Goal: Task Accomplishment & Management: Use online tool/utility

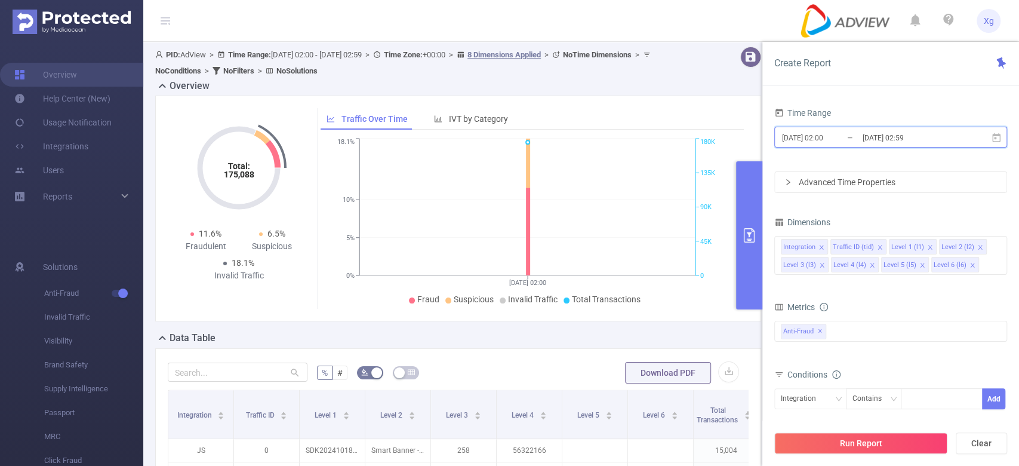
click at [1000, 140] on icon at bounding box center [996, 138] width 11 height 11
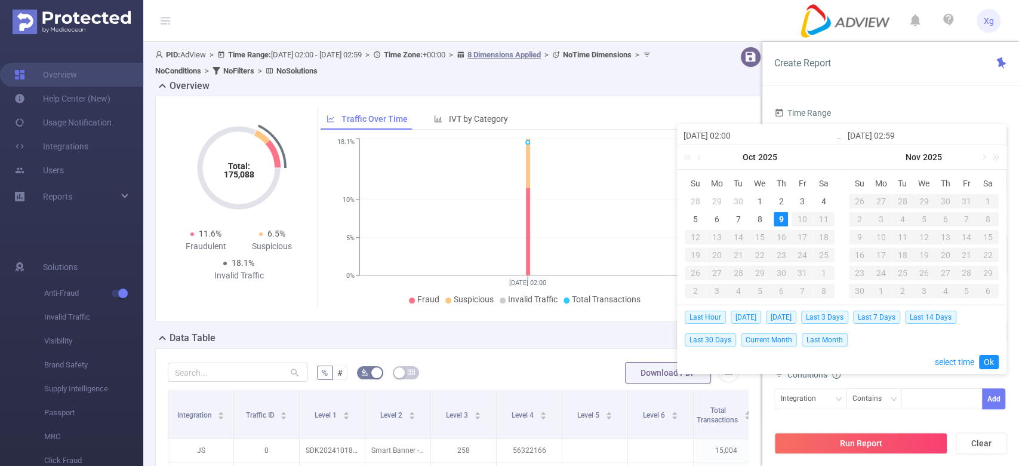
click at [699, 201] on div "28" at bounding box center [695, 201] width 14 height 14
click at [697, 198] on div "28" at bounding box center [695, 201] width 14 height 14
type input "[DATE] 02:00"
type input "[DATE] 02:59"
type input "[DATE] 02:00"
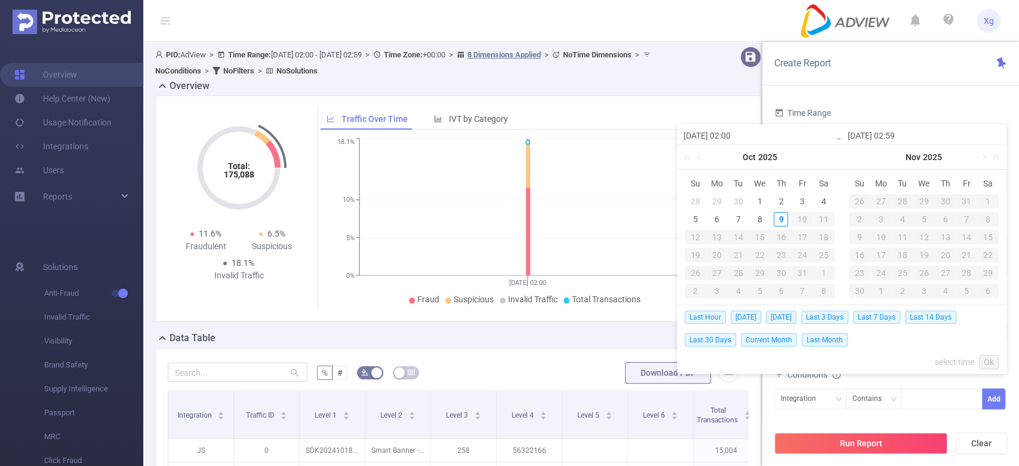
type input "[DATE] 02:59"
click at [801, 256] on div "26" at bounding box center [802, 255] width 14 height 14
click at [819, 265] on td "4" at bounding box center [823, 273] width 21 height 18
type input "[DATE] 02:00"
type input "[DATE] 02:59"
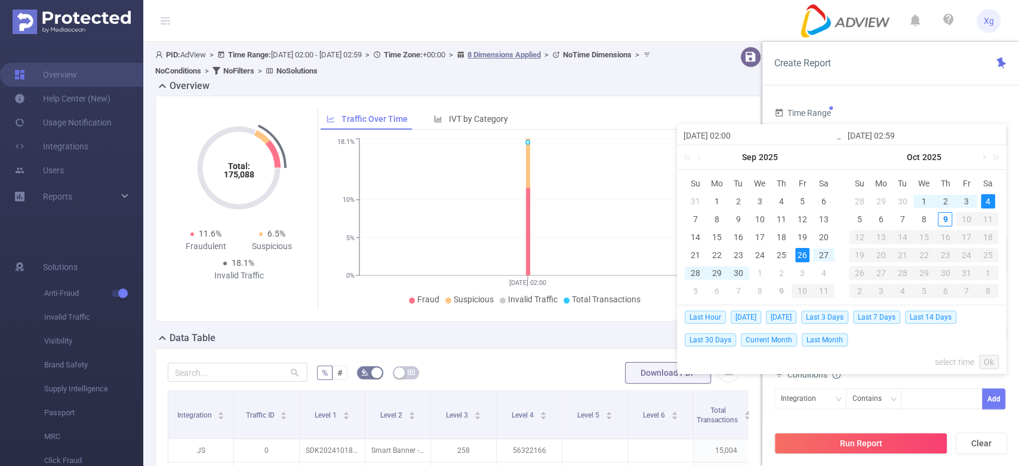
type input "[DATE] 02:00"
type input "[DATE] 02:59"
click at [820, 271] on div "4" at bounding box center [824, 273] width 14 height 14
click at [798, 254] on div "26" at bounding box center [802, 255] width 14 height 14
click at [985, 199] on div "4" at bounding box center [988, 201] width 14 height 14
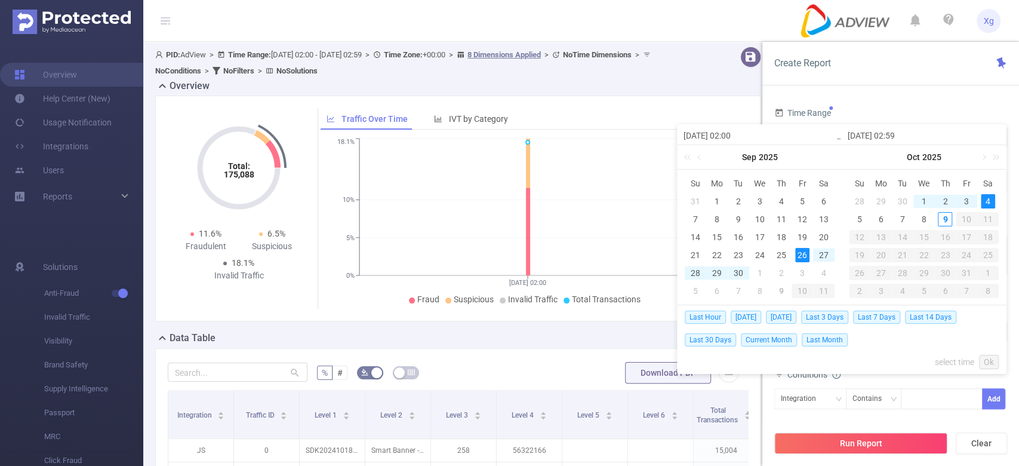
click at [803, 255] on div "26" at bounding box center [802, 255] width 14 height 14
click at [984, 359] on link "Ok" at bounding box center [989, 362] width 20 height 14
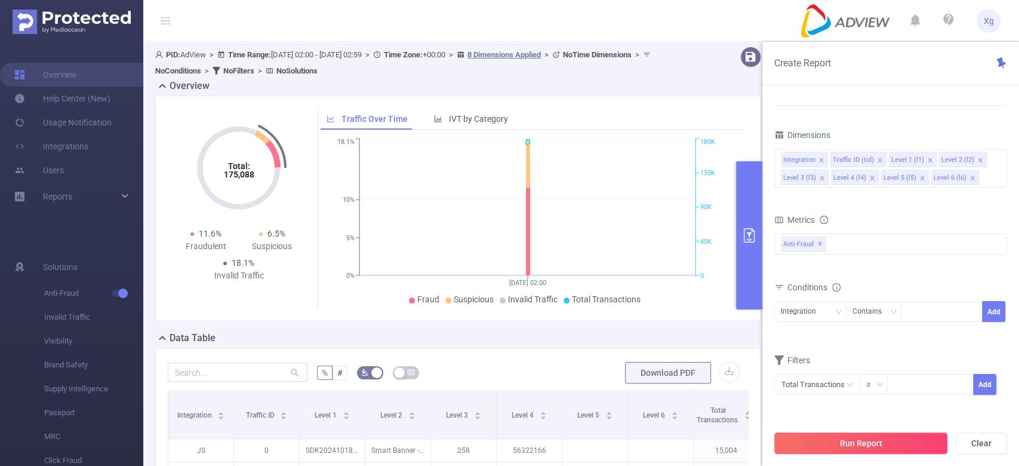
click at [838, 440] on button "Run Report" at bounding box center [860, 442] width 173 height 21
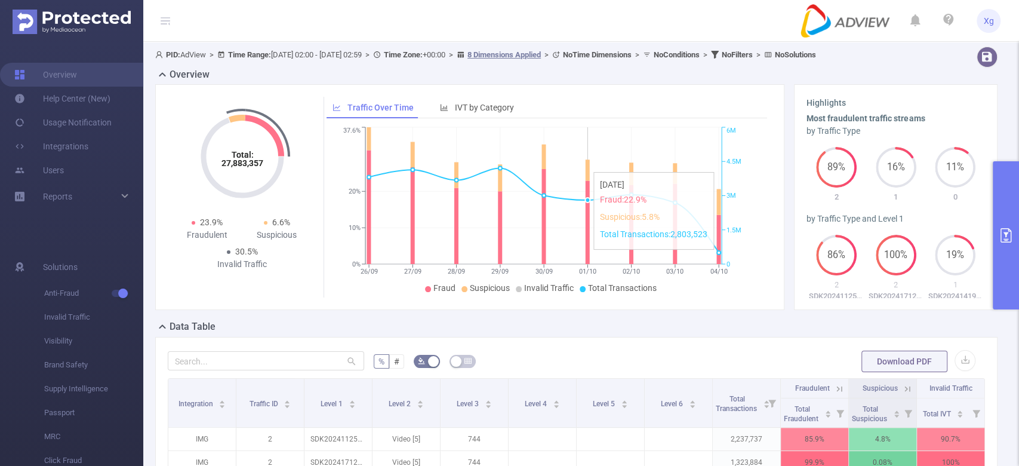
scroll to position [239, 0]
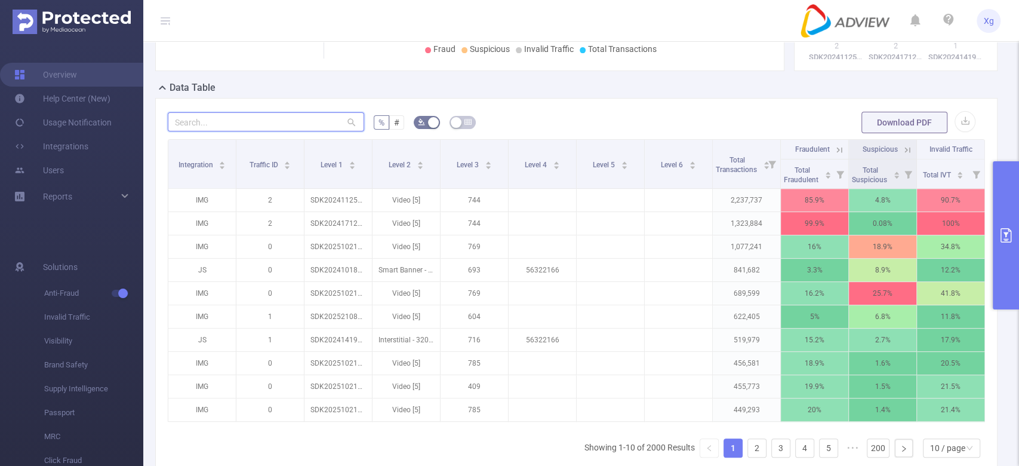
click at [333, 122] on input "text" at bounding box center [266, 121] width 196 height 19
paste input "sdk202521080905243oreos79idy3oue"
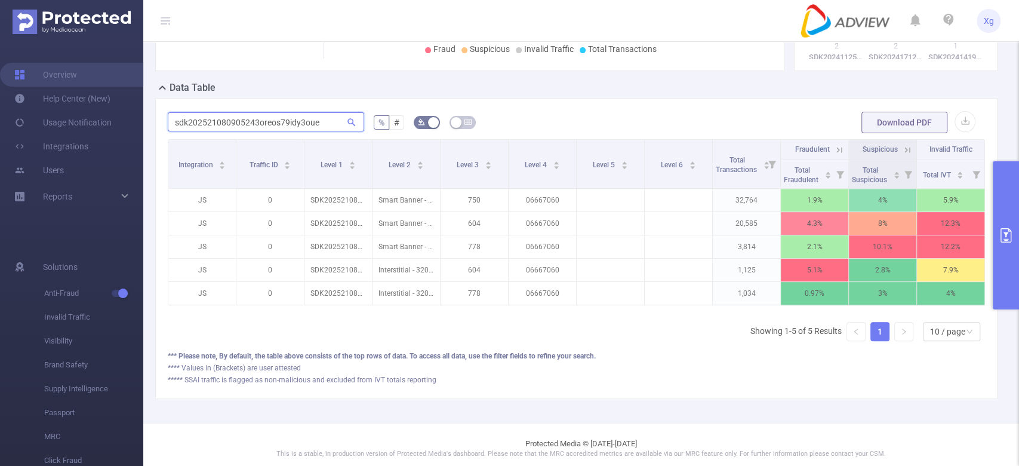
scroll to position [0, 2]
click at [288, 119] on input "sdk202521080905243oreos79idy3oue" at bounding box center [266, 121] width 196 height 19
paste input "0027120233a0y0zzmwh1nsbvz"
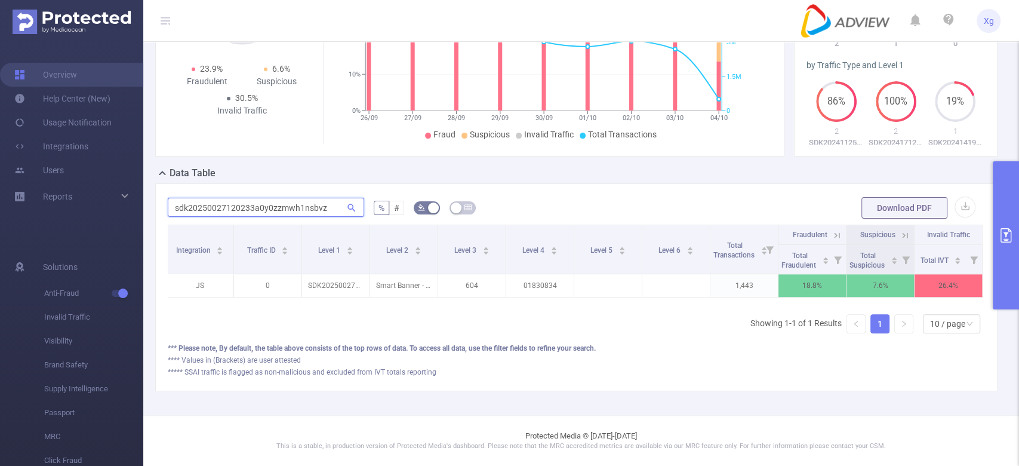
scroll to position [164, 0]
drag, startPoint x: 322, startPoint y: 200, endPoint x: 86, endPoint y: 155, distance: 240.8
click at [0, 144] on section "Overview Help Center (New) Usage Notification Integrations Users Reports Soluti…" at bounding box center [509, 233] width 1019 height 466
paste input "1919180701454wpgd0kppbe8pm1"
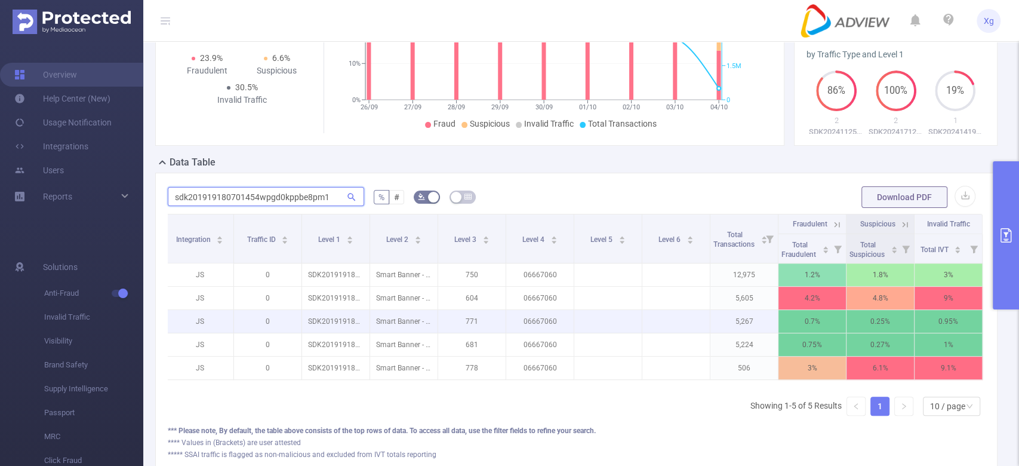
scroll to position [239, 0]
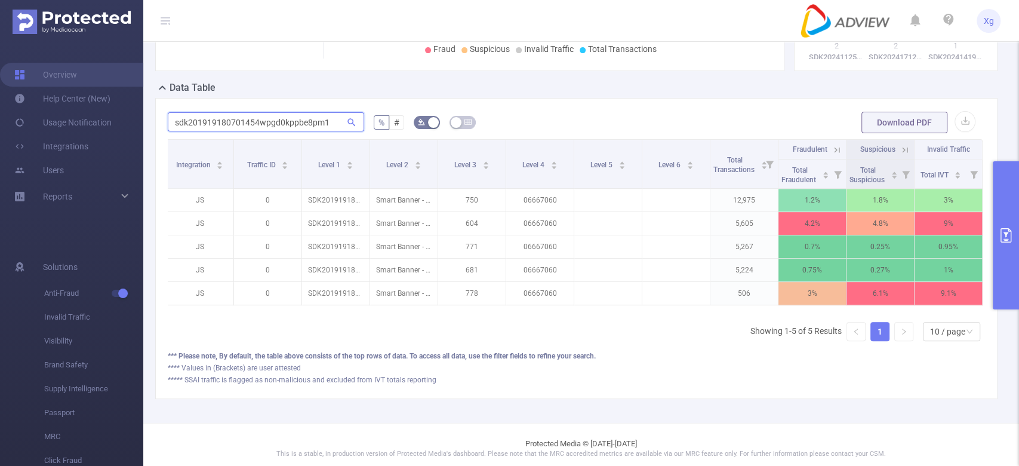
click at [260, 119] on input "sdk201919180701454wpgd0kppbe8pm1" at bounding box center [266, 121] width 196 height 19
paste input "251810060600336ibv81sei6ebw"
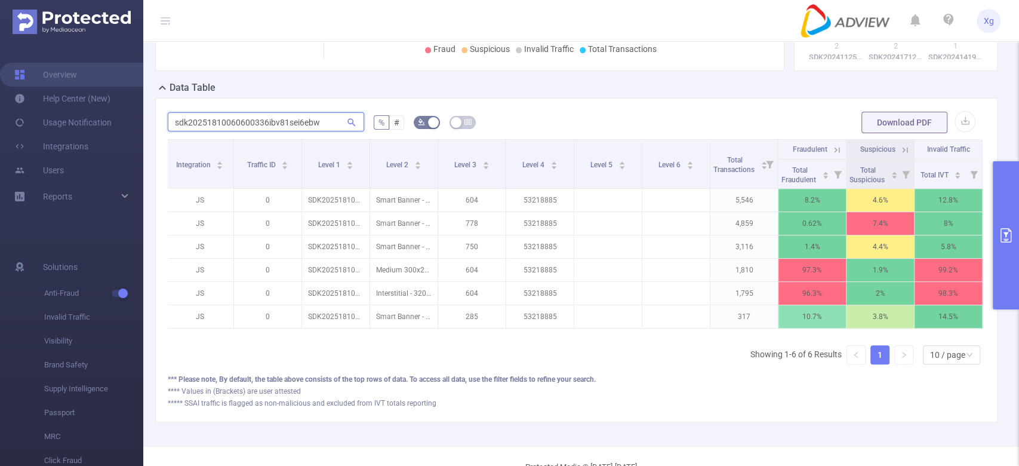
scroll to position [0, 0]
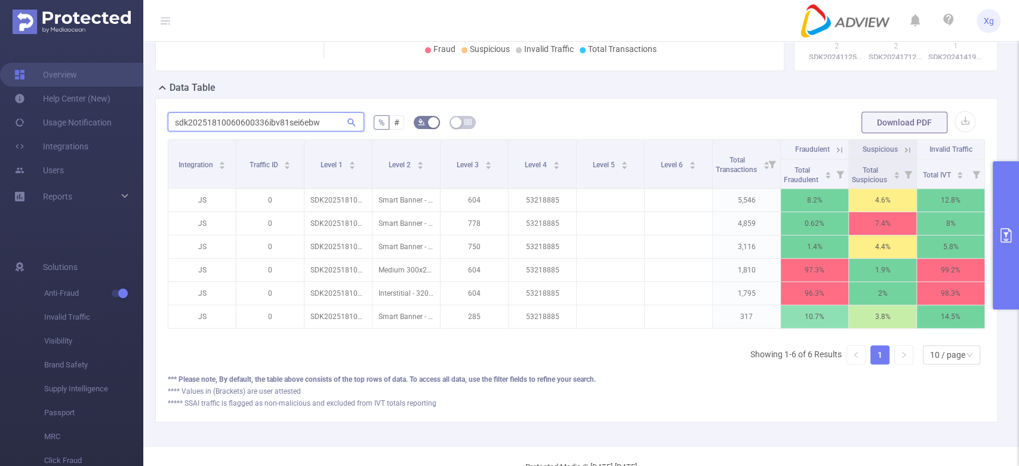
click at [257, 130] on input "sdk20251810060600336ibv81sei6ebw" at bounding box center [266, 121] width 196 height 19
paste input "31129110528f8d364xn3yeacz1"
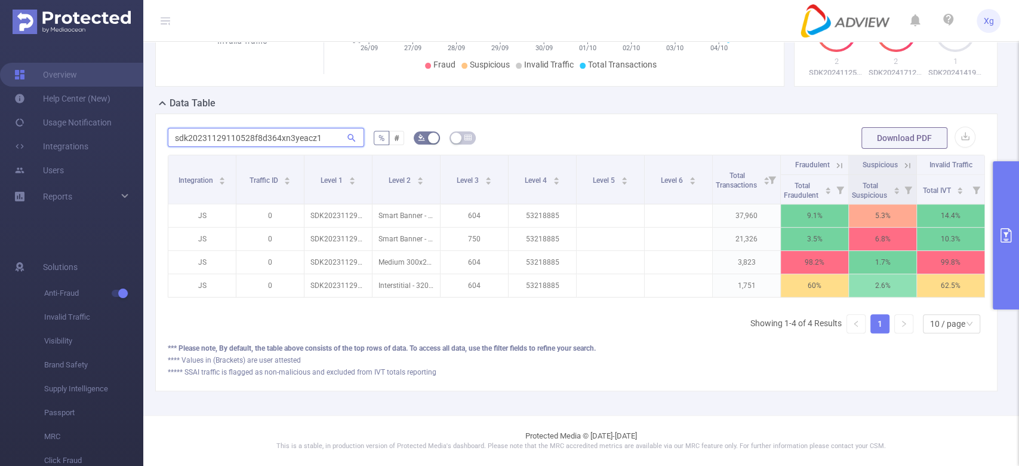
scroll to position [0, 2]
click at [271, 128] on input "sdk20231129110528f8d364xn3yeacz1" at bounding box center [266, 137] width 196 height 19
paste input "51810060600336ibv81sei6ebw"
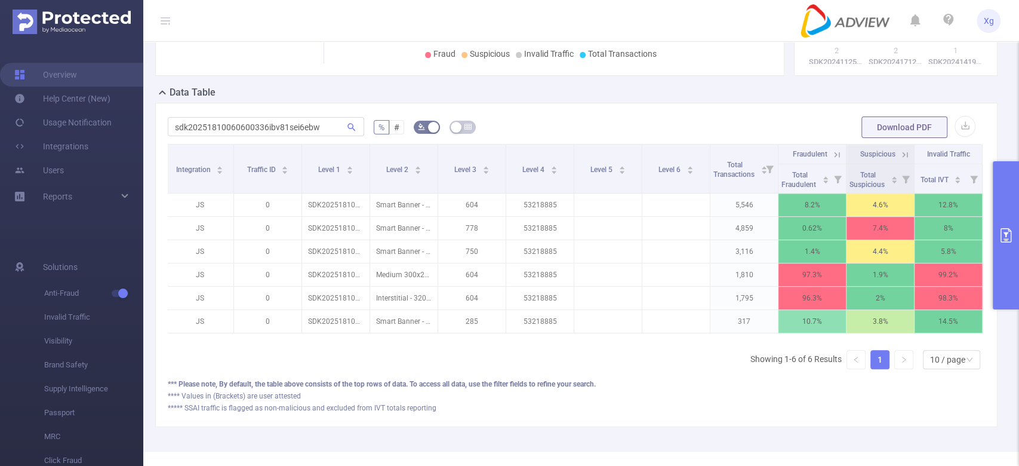
click at [268, 142] on div "sdk20251810060600336ibv81sei6ebw % # Download PDF Integration Traffic ID Level …" at bounding box center [576, 264] width 817 height 298
click at [281, 127] on input "sdk20251810060600336ibv81sei6ebw" at bounding box center [266, 126] width 196 height 19
paste input "31129110528f8d364xn3yeacz1"
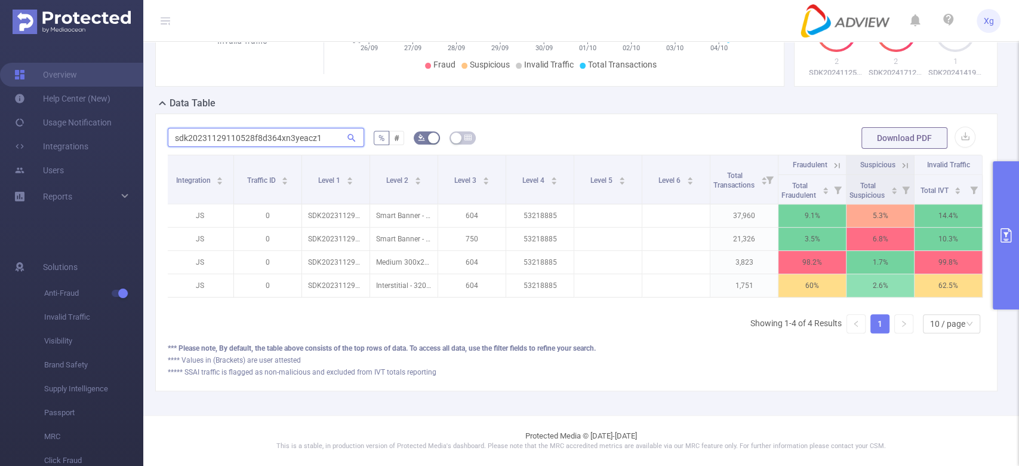
scroll to position [0, 0]
click at [326, 128] on input "sdk20231129110528f8d364xn3yeacz1" at bounding box center [266, 137] width 196 height 19
paste input "text"
type input "sdk20231129110528f8d364xn3yeacz1"
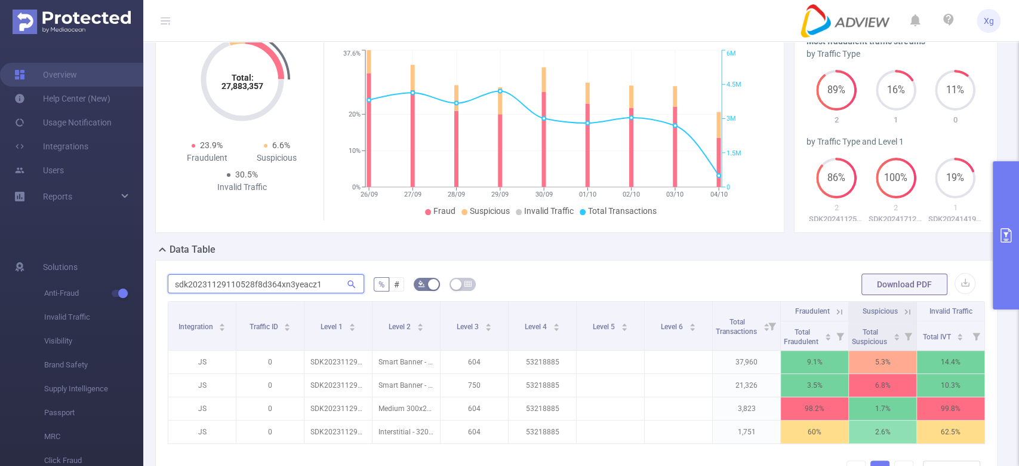
scroll to position [159, 0]
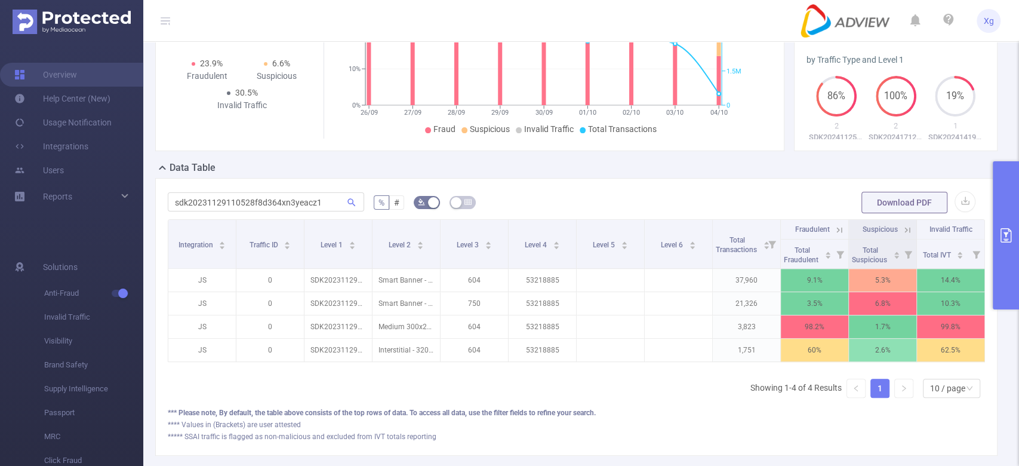
click at [1017, 236] on button "primary" at bounding box center [1006, 235] width 26 height 148
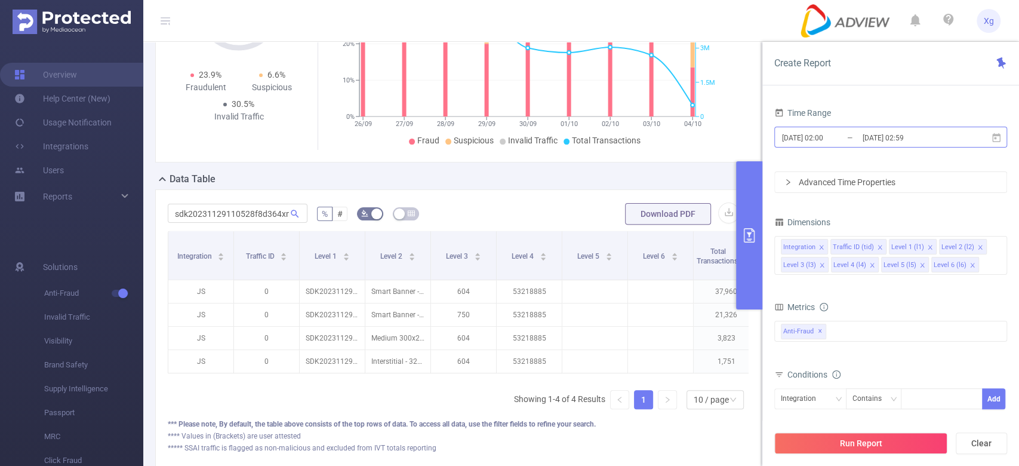
click at [892, 134] on input "[DATE] 02:59" at bounding box center [910, 138] width 97 height 16
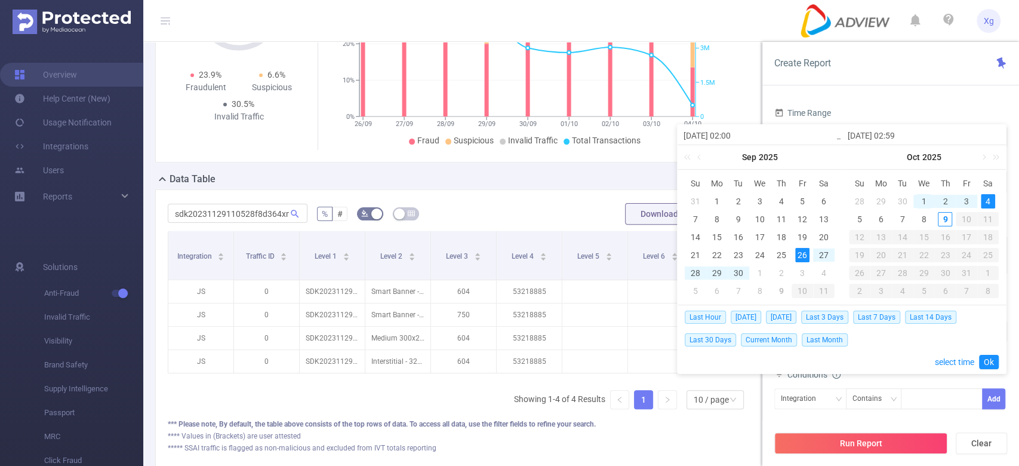
click at [921, 201] on div "1" at bounding box center [924, 201] width 14 height 14
click at [938, 220] on div "9" at bounding box center [945, 219] width 14 height 14
type input "[DATE] 02:00"
type input "[DATE] 02:59"
type input "[DATE] 02:00"
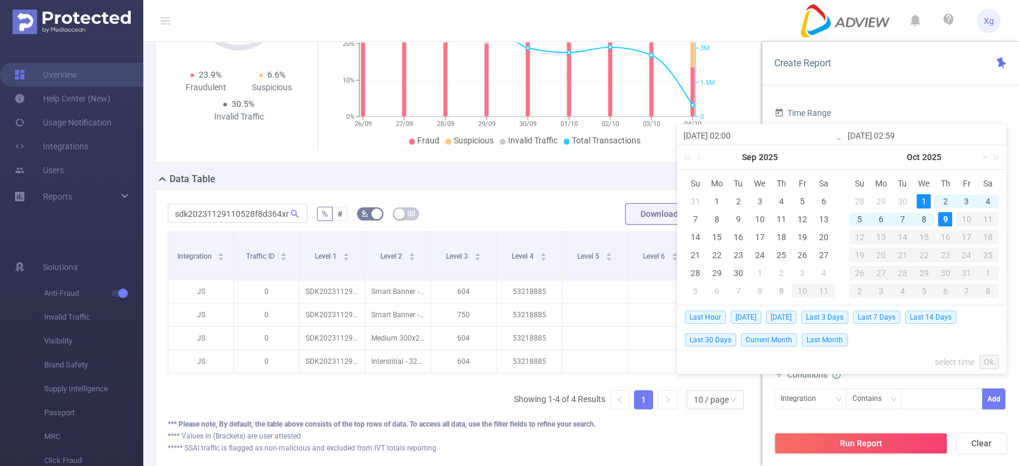
type input "[DATE] 02:59"
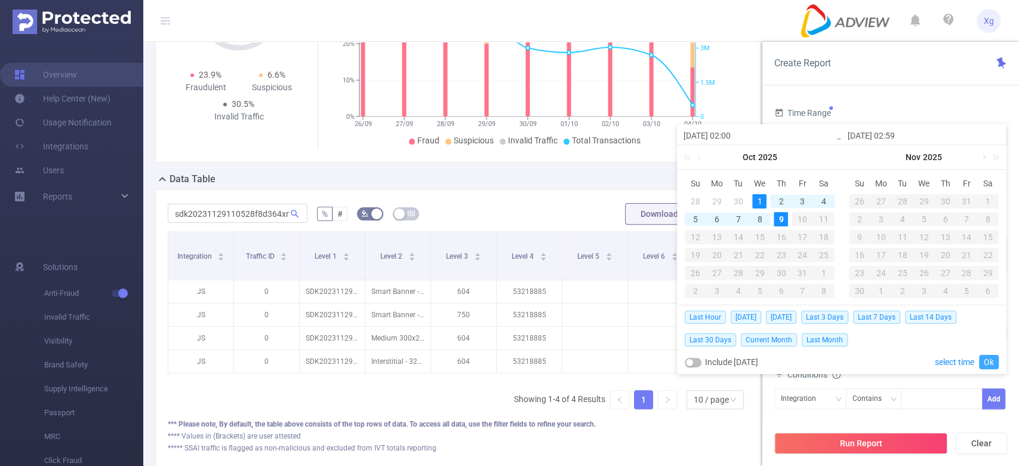
click at [990, 364] on link "Ok" at bounding box center [989, 362] width 20 height 14
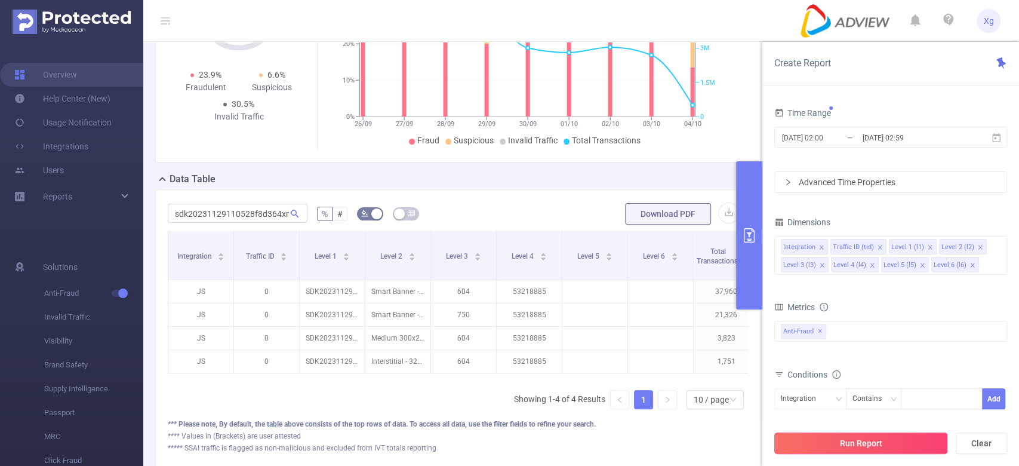
click at [860, 438] on button "Run Report" at bounding box center [860, 442] width 173 height 21
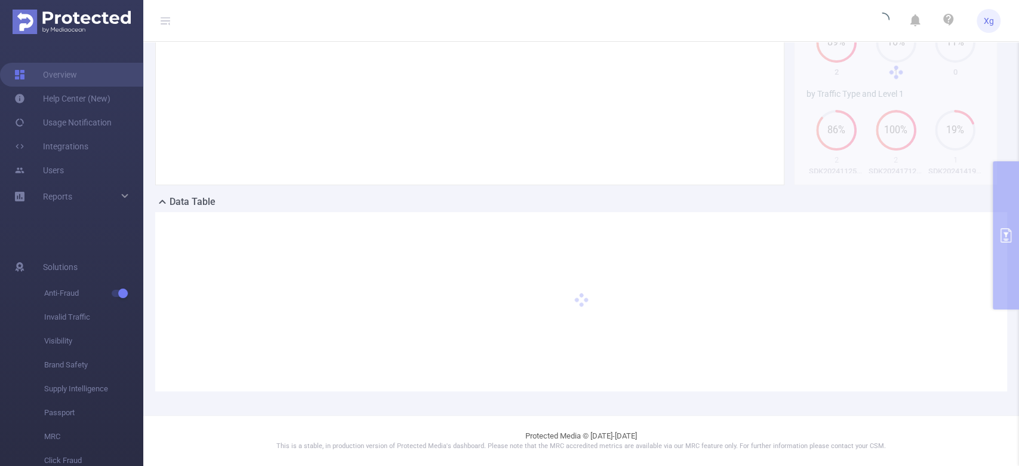
scroll to position [124, 0]
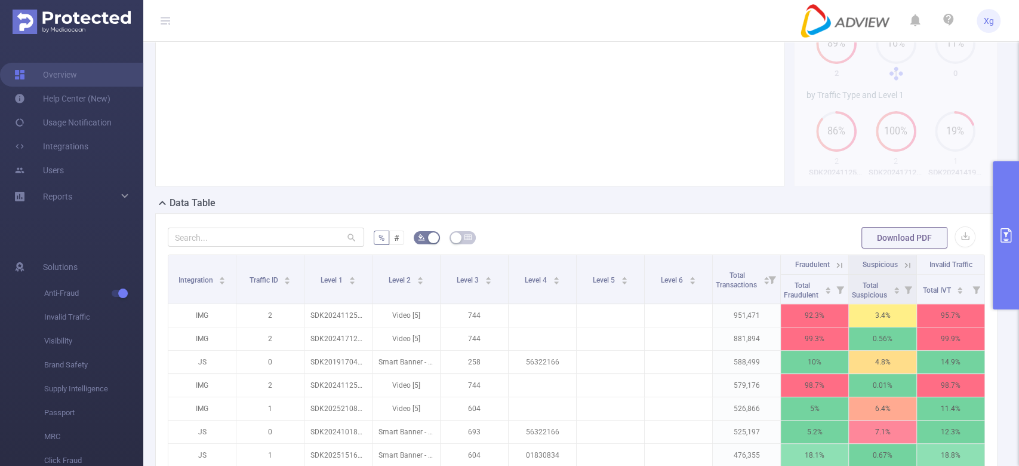
click at [248, 226] on div at bounding box center [266, 238] width 196 height 24
click at [244, 231] on input "text" at bounding box center [266, 236] width 196 height 19
paste input "sdk20231129110528f8d364xn3yeacz1"
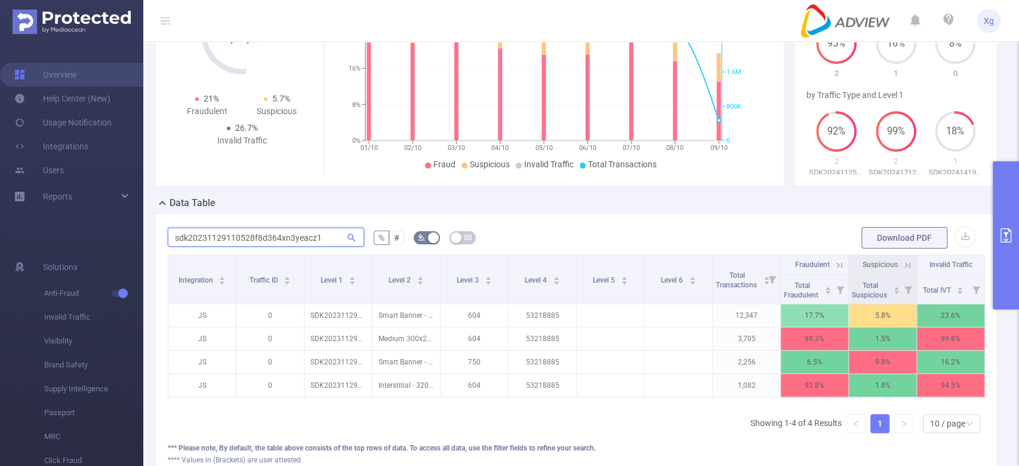
scroll to position [0, 2]
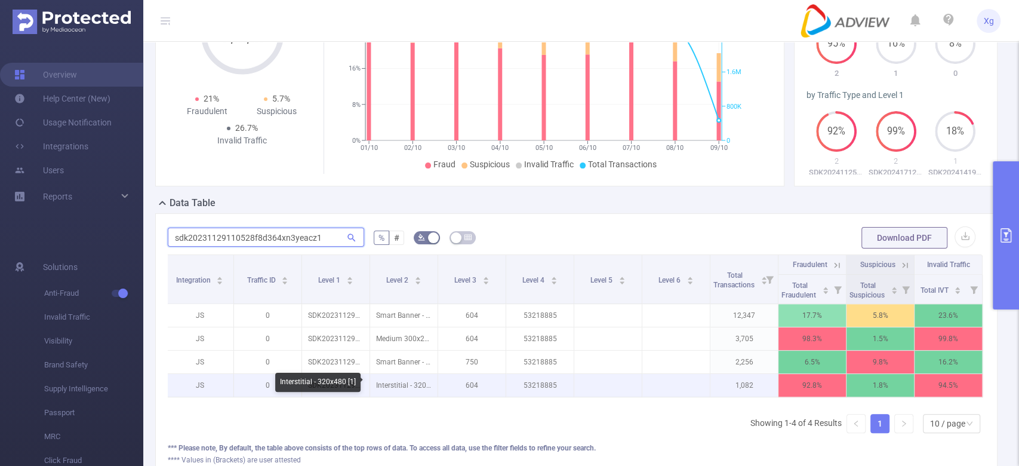
type input "sdk20231129110528f8d364xn3yeacz1"
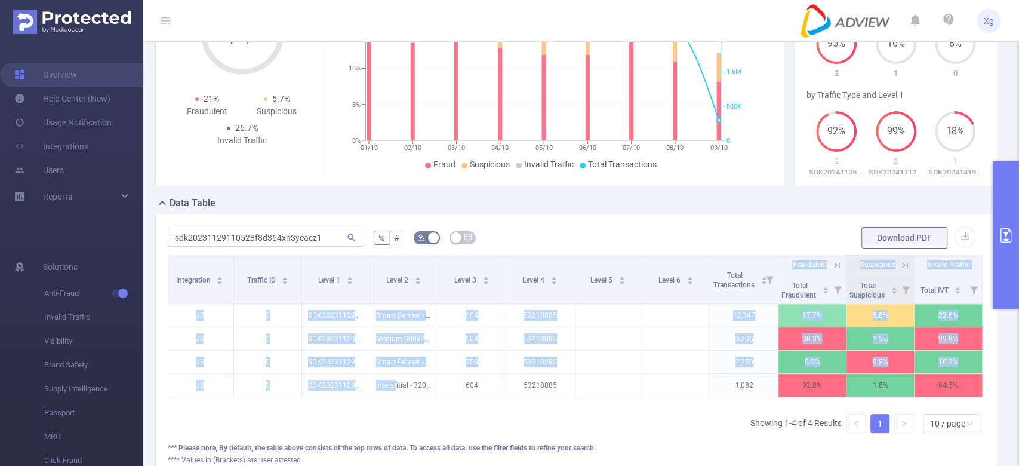
drag, startPoint x: 393, startPoint y: 382, endPoint x: 934, endPoint y: 402, distance: 541.3
click at [934, 402] on div "Integration Traffic ID Level 1 Level 2 Level 3 Level 4 Level 5 Level 6 Total Tr…" at bounding box center [576, 329] width 817 height 150
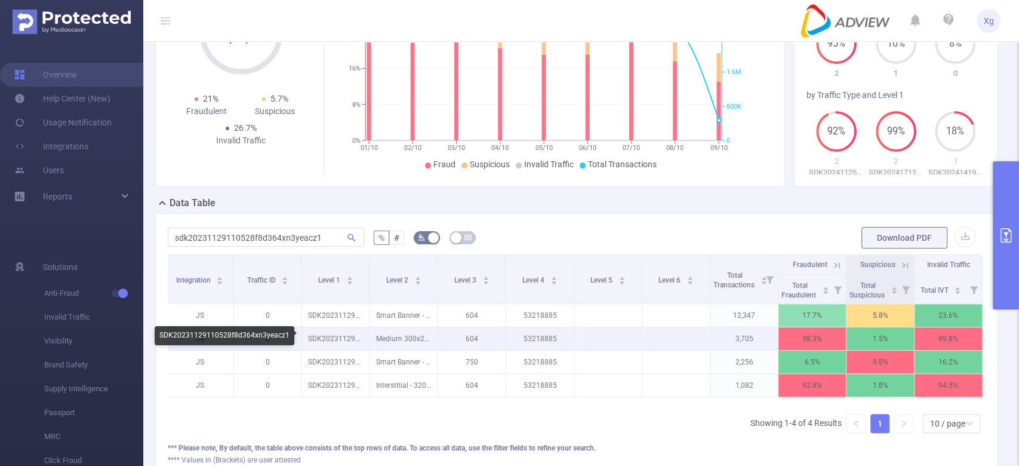
click at [330, 338] on p "SDK20231129110528f8d364xn3yeacz1" at bounding box center [335, 338] width 67 height 23
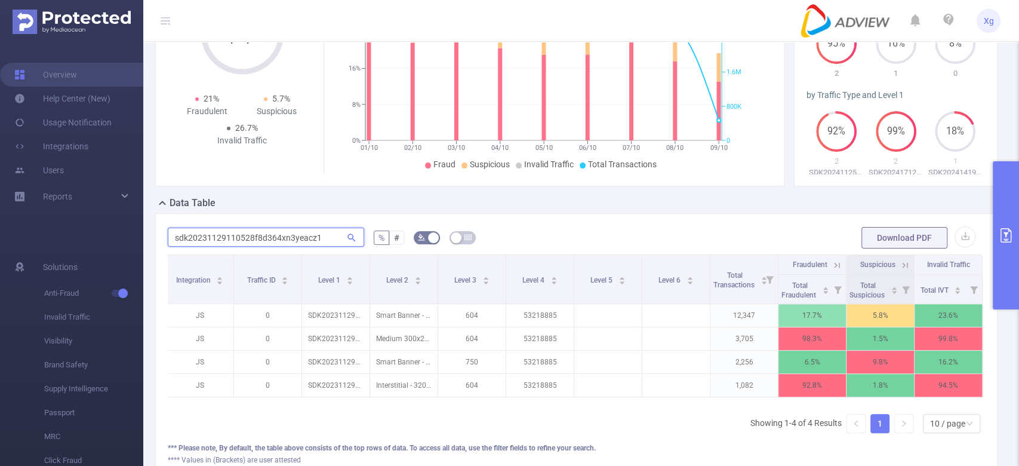
click at [302, 231] on input "sdk20231129110528f8d364xn3yeacz1" at bounding box center [266, 236] width 196 height 19
click at [654, 420] on div "Integration Traffic ID Level 1 Level 2 Level 3 Level 4 Level 5 Level 6 Total Tr…" at bounding box center [576, 348] width 817 height 188
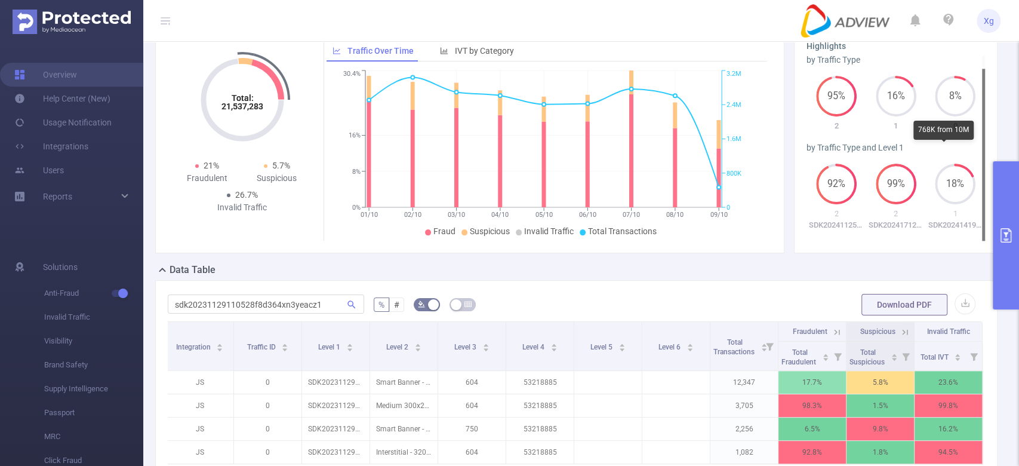
scroll to position [79, 0]
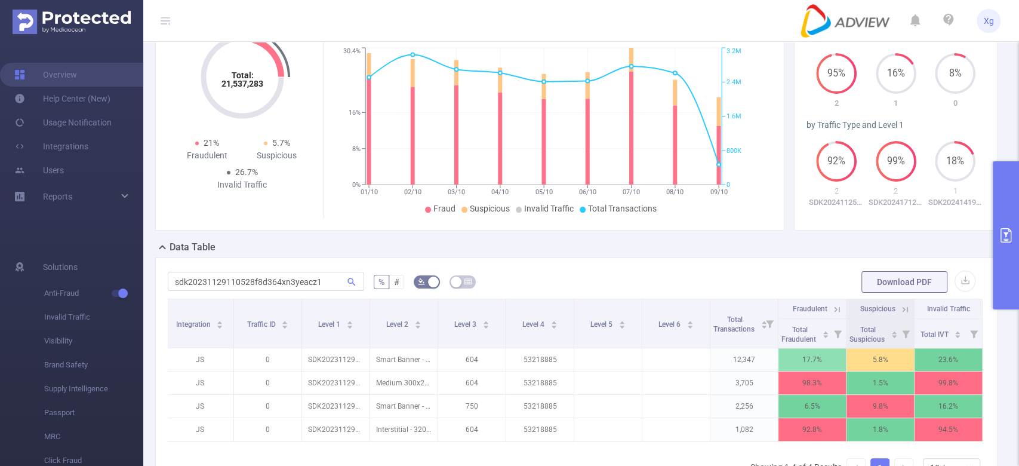
click at [998, 199] on button "primary" at bounding box center [1006, 235] width 26 height 148
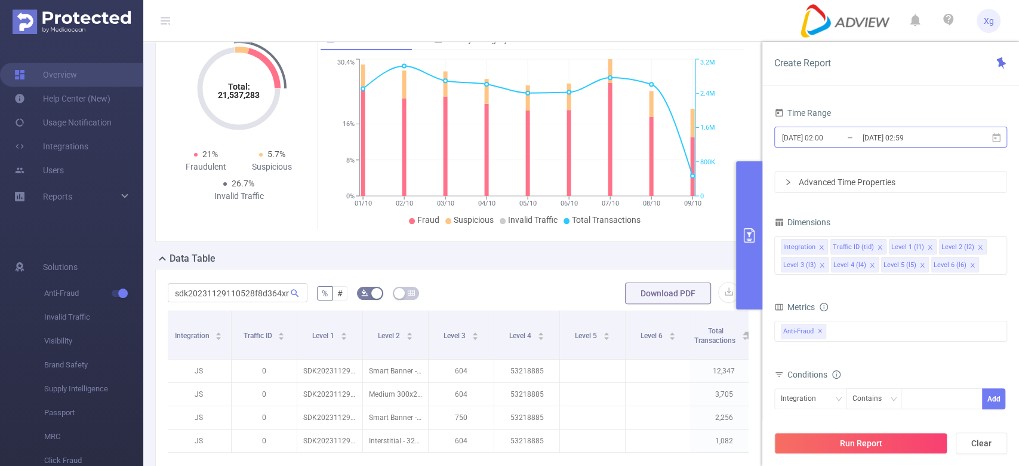
click at [810, 139] on input "[DATE] 02:00" at bounding box center [829, 138] width 97 height 16
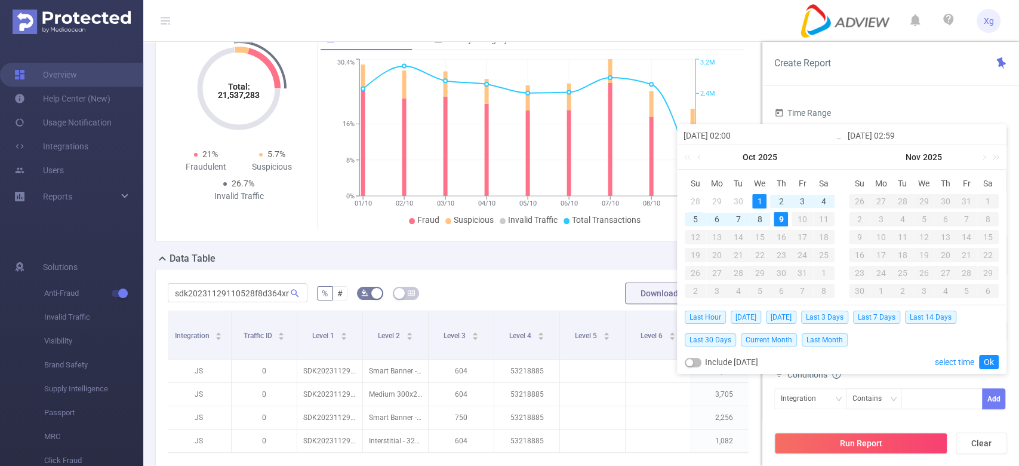
click at [688, 216] on div "5" at bounding box center [695, 219] width 14 height 14
click at [776, 216] on div "9" at bounding box center [781, 219] width 14 height 14
type input "[DATE] 02:00"
click at [857, 441] on button "Run Report" at bounding box center [860, 442] width 173 height 21
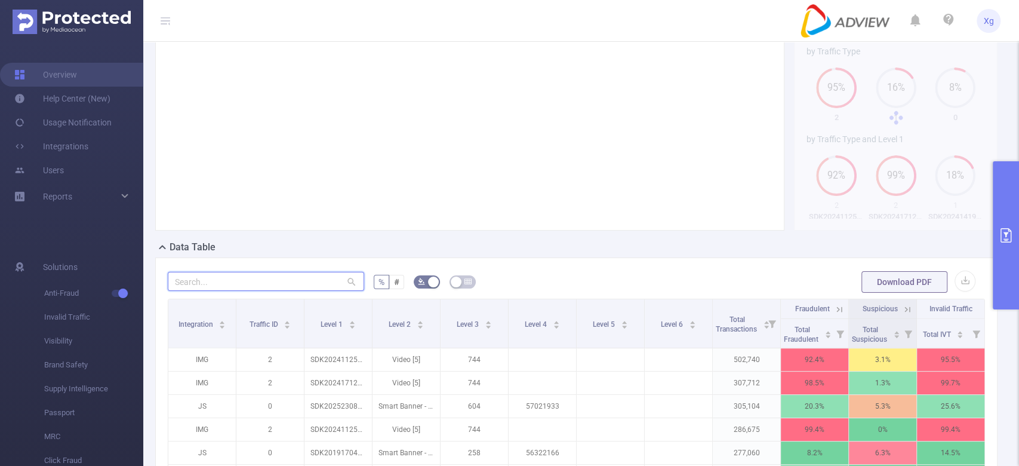
click at [286, 281] on input "text" at bounding box center [266, 281] width 196 height 19
paste input "sdk20231129110528f8d364xn3yeacz1"
type input "sdk20231129110528f8d364xn3yeacz1"
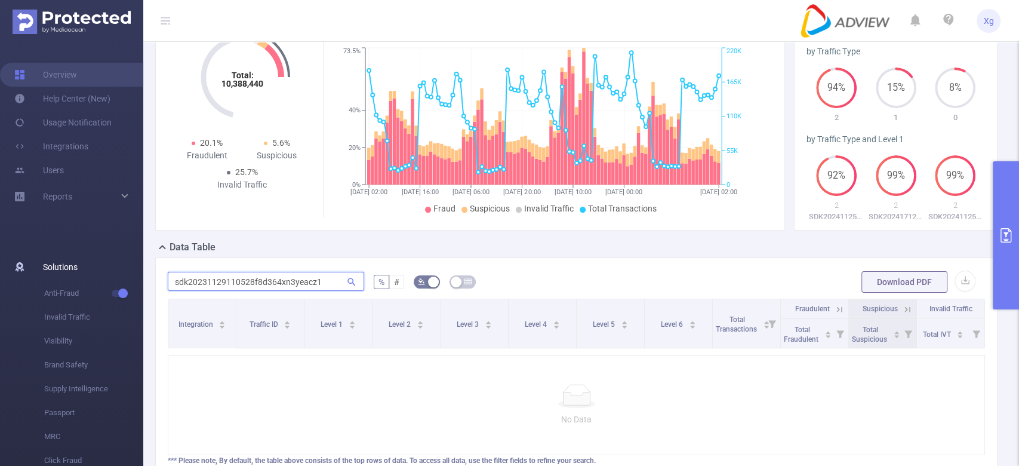
drag, startPoint x: 327, startPoint y: 281, endPoint x: 44, endPoint y: 276, distance: 283.7
click at [44, 276] on section "Overview Help Center (New) Usage Notification Integrations Users Reports Soluti…" at bounding box center [509, 233] width 1019 height 466
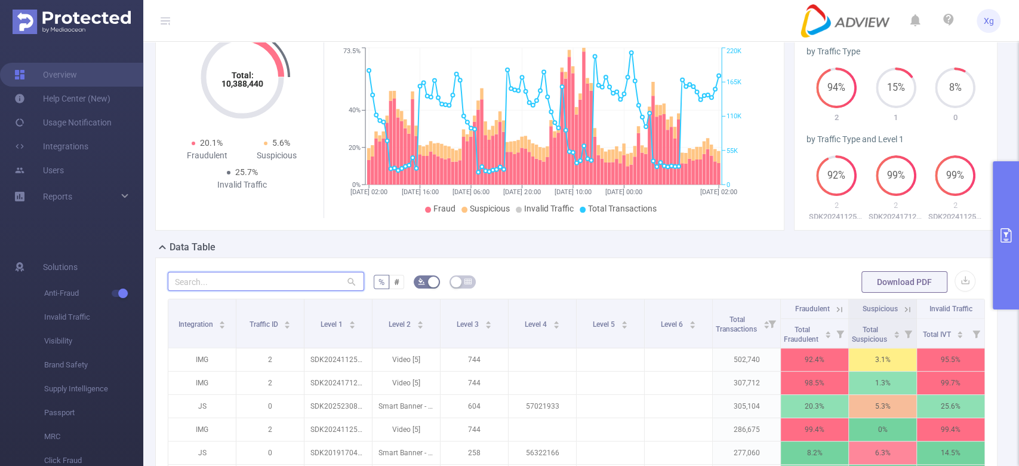
paste input "sdk20231129110528f8d364xn3yeacz1"
type input "sdk20231129110528f8d364xn3yeacz1"
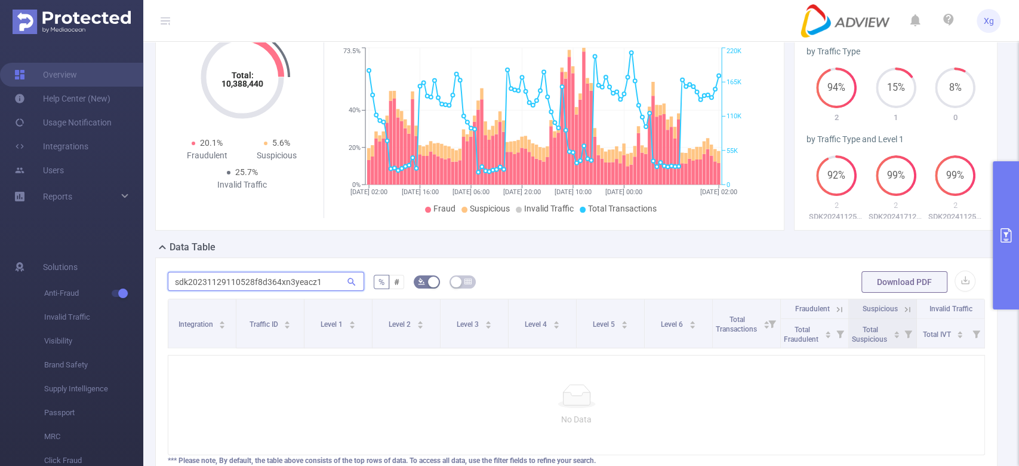
drag, startPoint x: 328, startPoint y: 278, endPoint x: 0, endPoint y: 237, distance: 330.4
click at [0, 237] on section "Overview Help Center (New) Usage Notification Integrations Users Reports Soluti…" at bounding box center [509, 233] width 1019 height 466
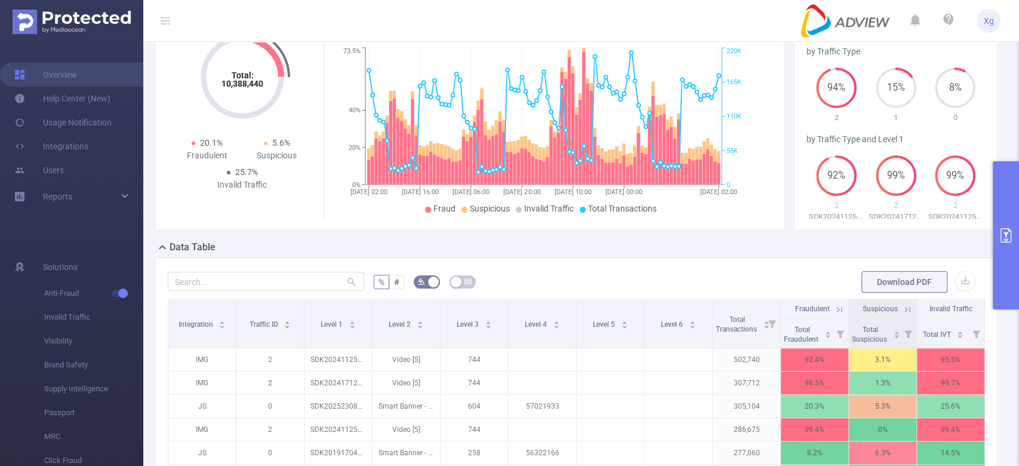
click at [1010, 231] on icon "primary" at bounding box center [1006, 235] width 11 height 14
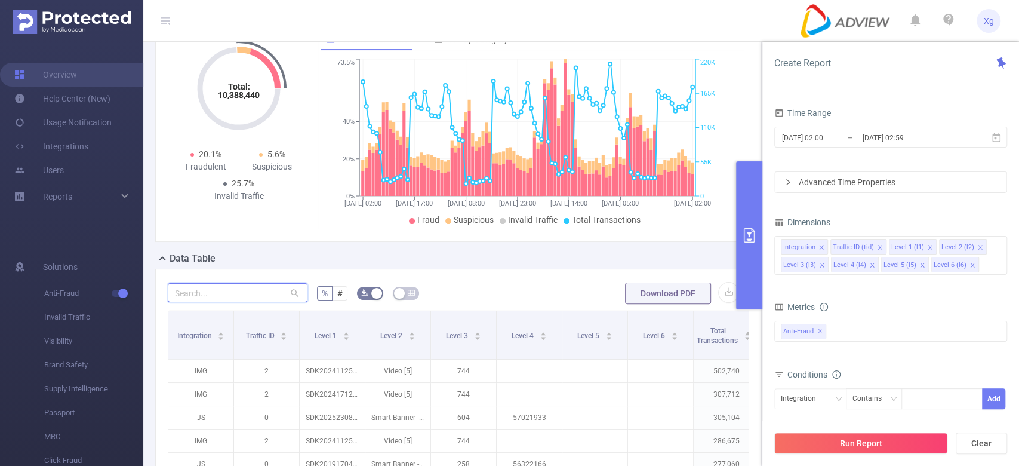
click at [207, 296] on input "text" at bounding box center [238, 292] width 140 height 19
paste input "sdk20251810060600336ibv81sei6ebw"
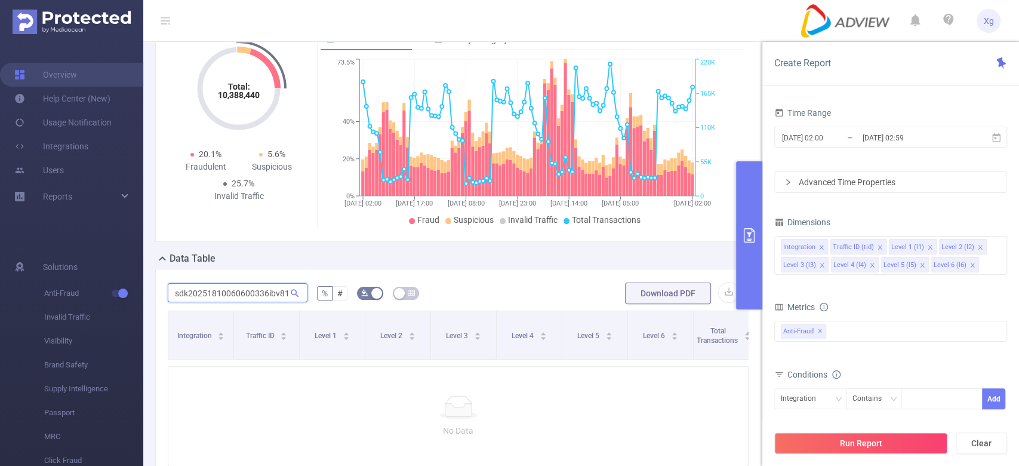
scroll to position [0, 33]
type input "sdk20251810060600336ibv81sei6ebw"
click at [879, 137] on input "[DATE] 02:59" at bounding box center [910, 138] width 97 height 16
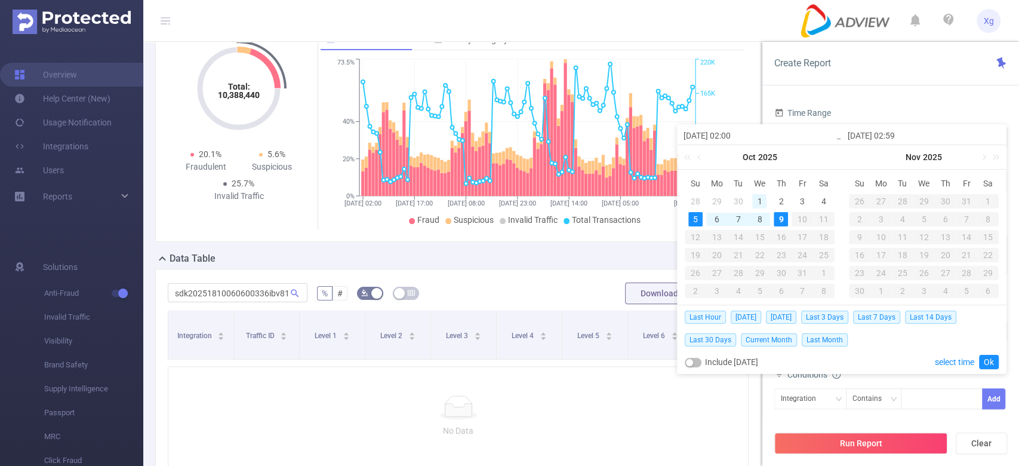
click at [756, 198] on div "1" at bounding box center [759, 201] width 14 height 14
click at [775, 220] on div "9" at bounding box center [781, 219] width 14 height 14
type input "[DATE] 02:00"
click at [872, 441] on button "Run Report" at bounding box center [860, 442] width 173 height 21
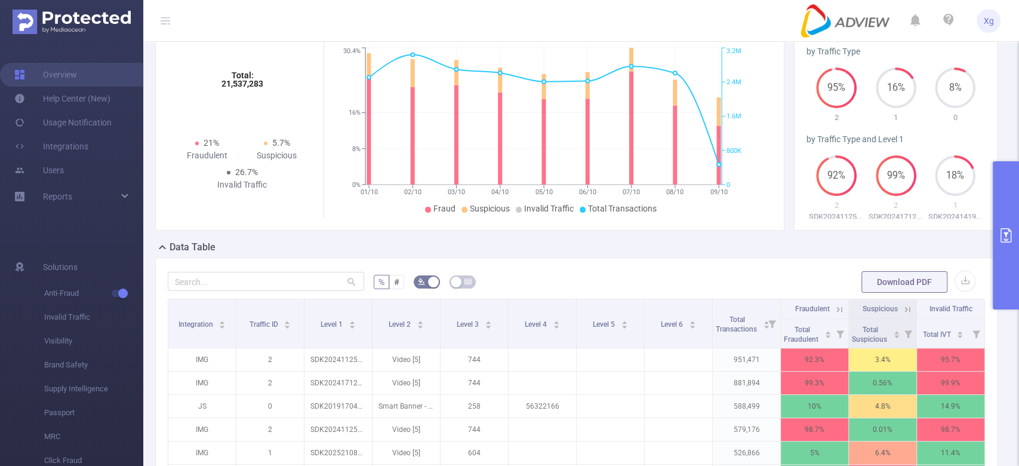
click at [232, 293] on div at bounding box center [266, 282] width 196 height 24
click at [247, 279] on input "text" at bounding box center [266, 281] width 196 height 19
paste input "sdk20231129110528f8d364xn3yeacz1"
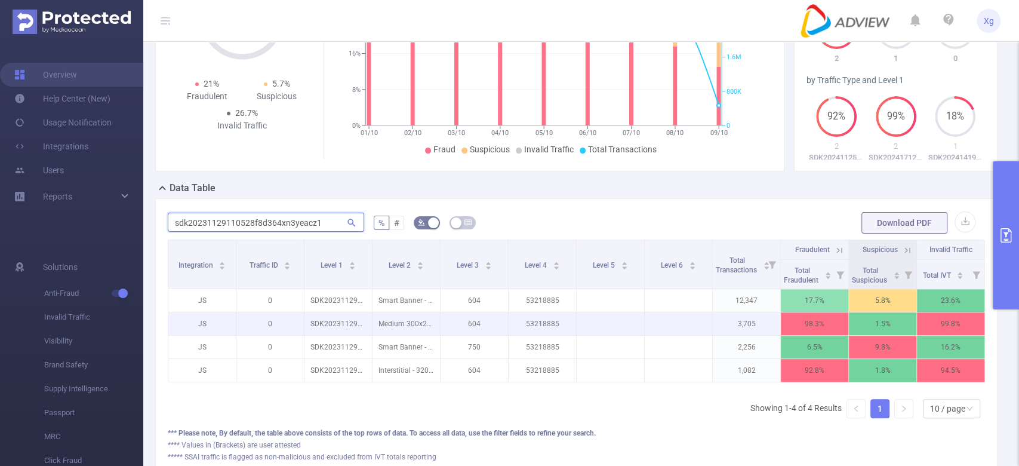
scroll to position [159, 0]
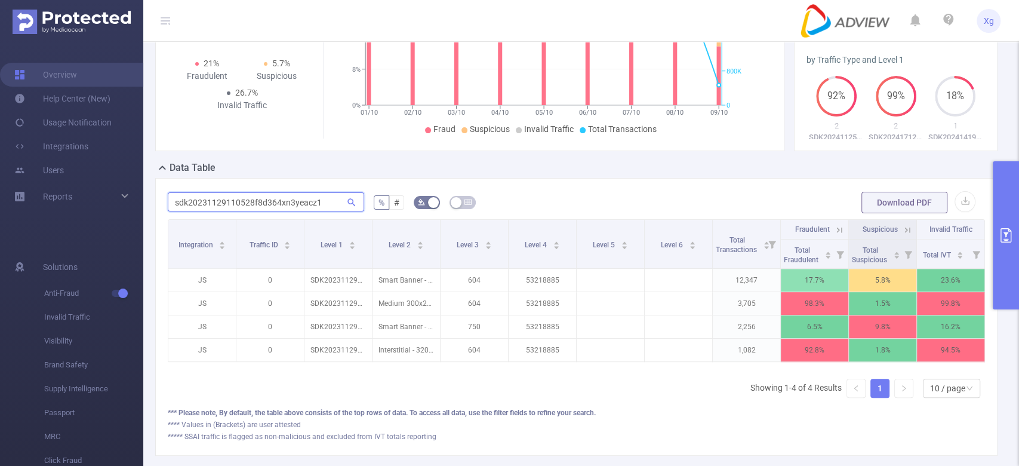
drag, startPoint x: 334, startPoint y: 193, endPoint x: 0, endPoint y: 182, distance: 334.0
click at [0, 183] on section "Overview Help Center (New) Usage Notification Integrations Users Reports Soluti…" at bounding box center [509, 233] width 1019 height 466
paste input "0912090616xi51x7usr1m0lki"
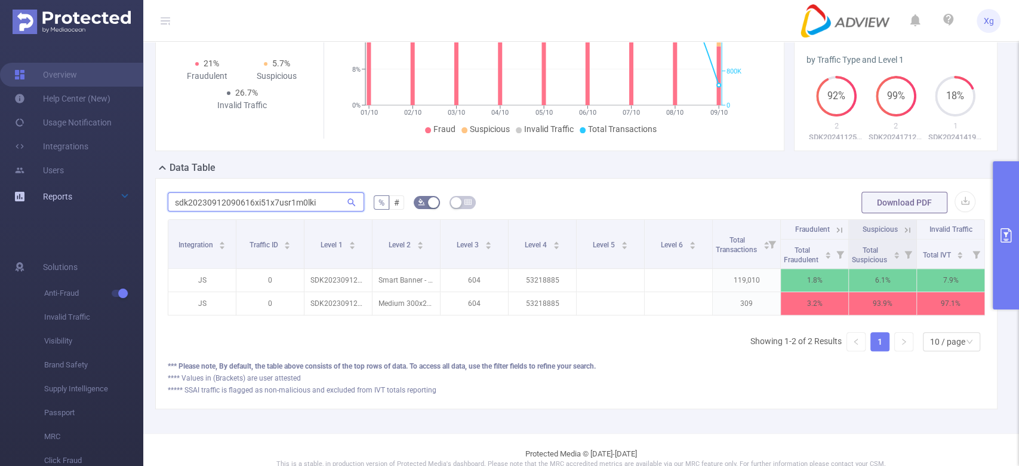
drag, startPoint x: 319, startPoint y: 203, endPoint x: 0, endPoint y: 195, distance: 319.5
click at [0, 195] on section "Overview Help Center (New) Usage Notification Integrations Users Reports Soluti…" at bounding box center [509, 233] width 1019 height 466
paste input "text"
drag, startPoint x: 324, startPoint y: 208, endPoint x: 5, endPoint y: 198, distance: 319.6
click at [0, 196] on section "Overview Help Center (New) Usage Notification Integrations Users Reports Soluti…" at bounding box center [509, 233] width 1019 height 466
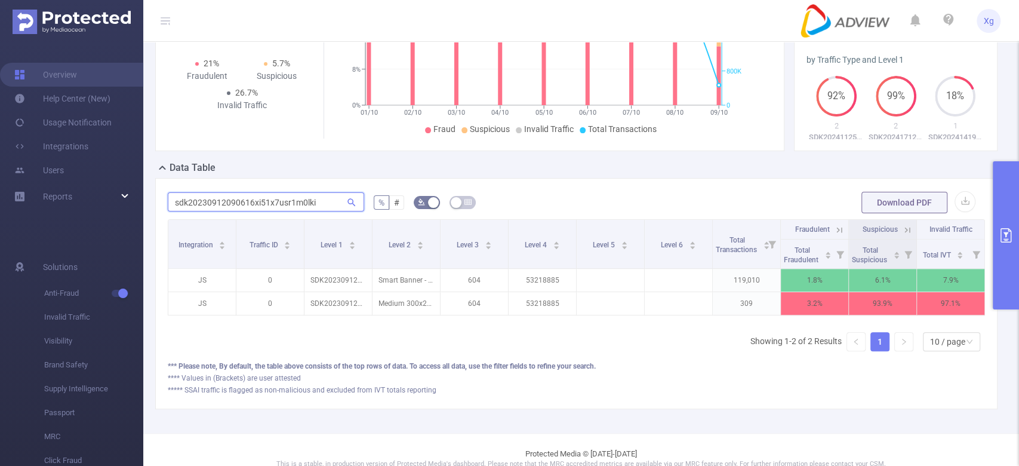
paste input "51027100814vfwyhmfmsref0wc"
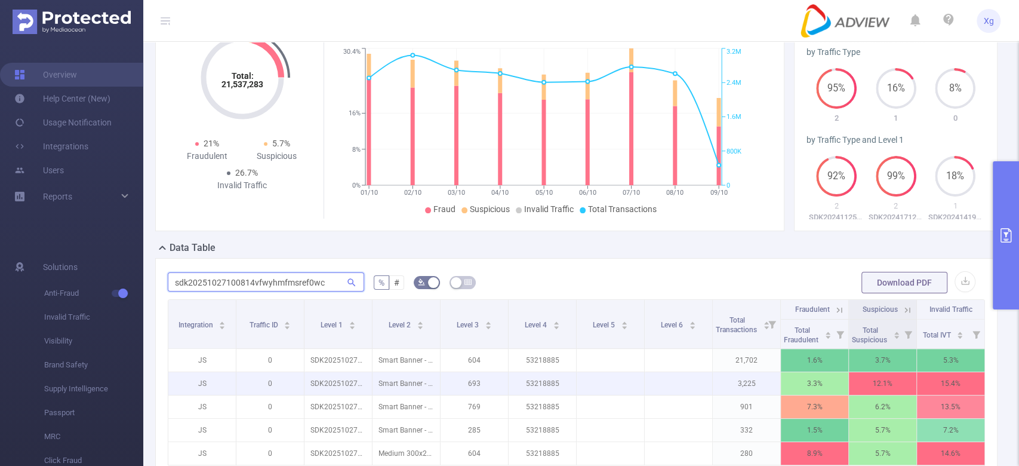
scroll to position [0, 0]
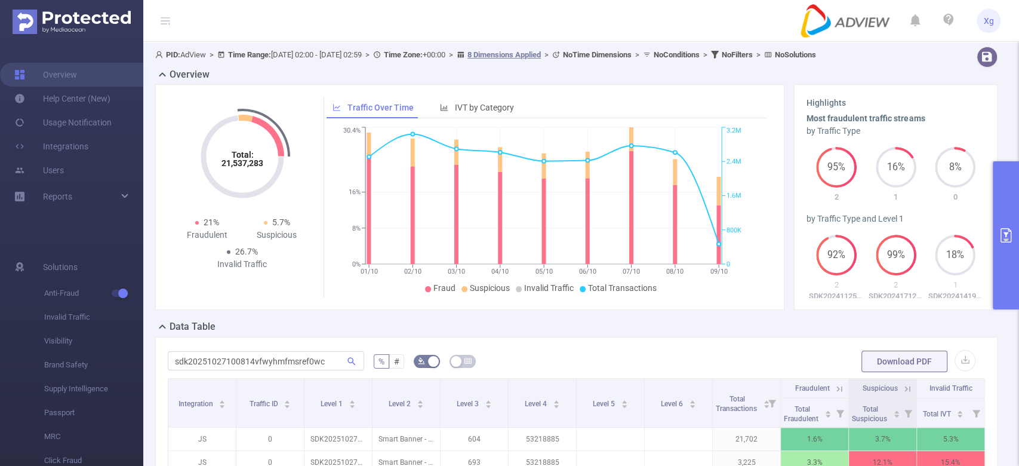
click at [1002, 236] on icon "primary" at bounding box center [1006, 235] width 14 height 14
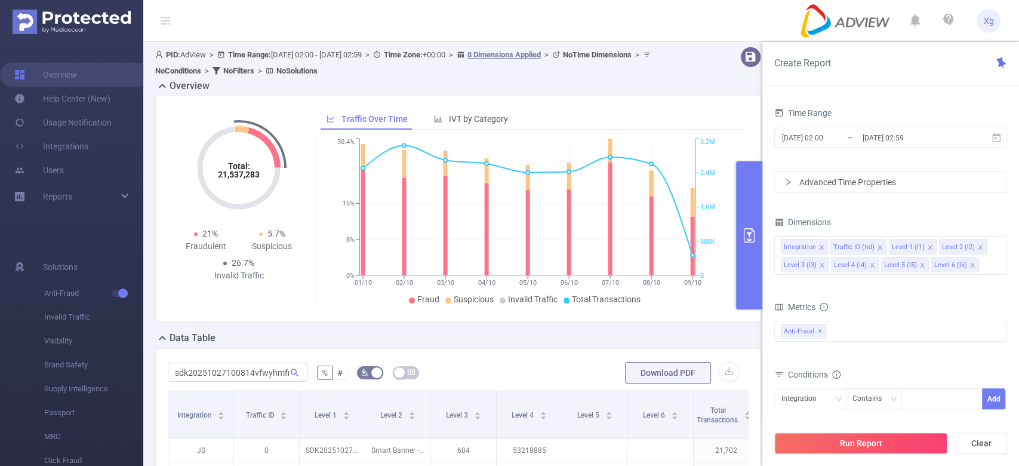
click at [599, 103] on div "Total: 21,537,283 Total: 21,537,283 21% Fraudulent 5.7% Suspicious 26.7% Invali…" at bounding box center [458, 209] width 606 height 226
click at [655, 81] on div "Overview" at bounding box center [463, 87] width 616 height 17
click at [743, 213] on button "primary" at bounding box center [749, 235] width 26 height 148
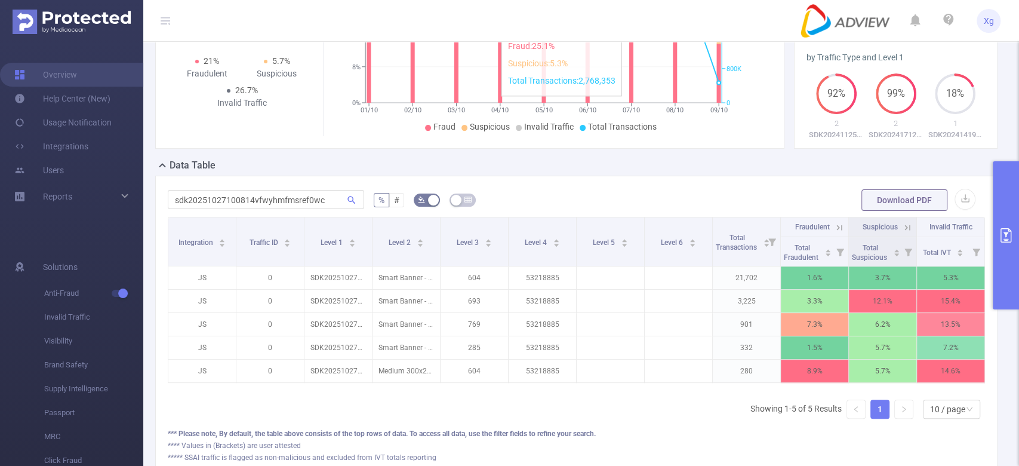
scroll to position [239, 0]
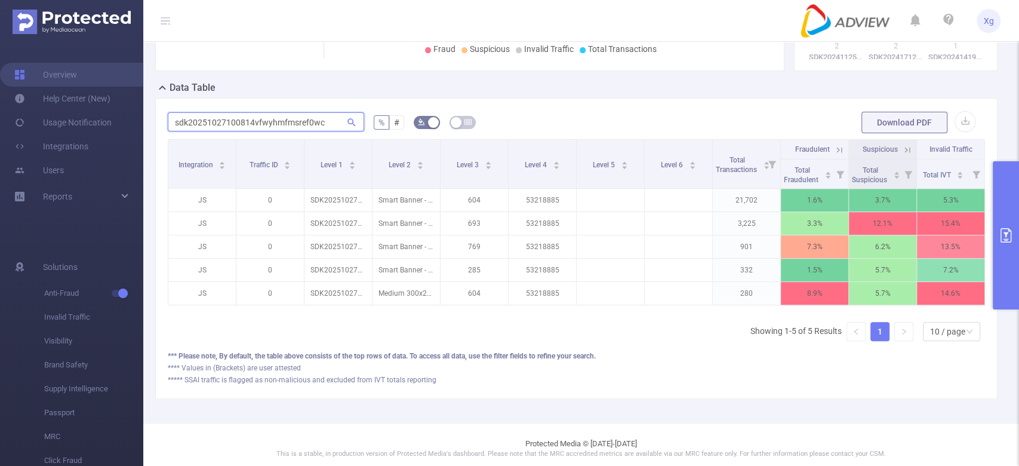
click at [236, 123] on input "sdk20251027100814vfwyhmfmsref0wc" at bounding box center [266, 121] width 196 height 19
paste input "30912090616xi51x7usr1m0lki"
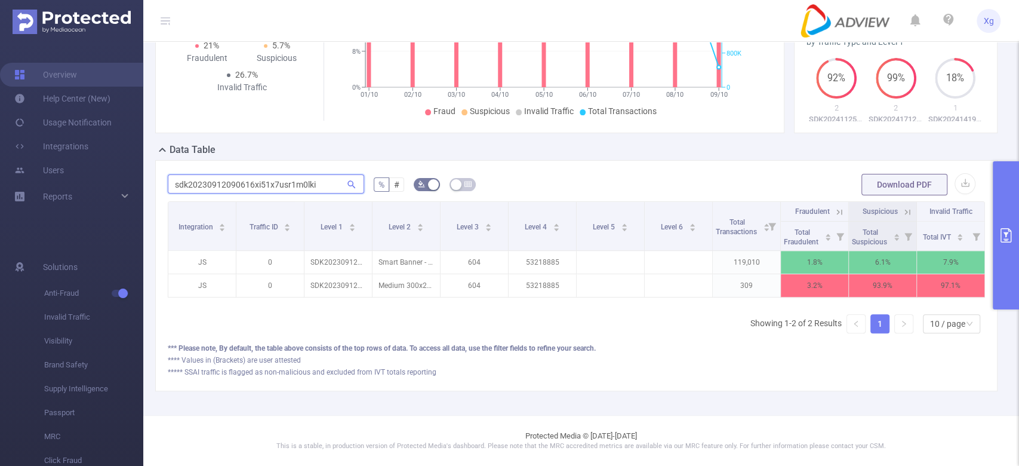
scroll to position [187, 0]
click at [984, 143] on div "Data Table" at bounding box center [581, 151] width 852 height 17
click at [281, 174] on input "sdk20230912090616xi51x7usr1m0lki" at bounding box center [266, 183] width 196 height 19
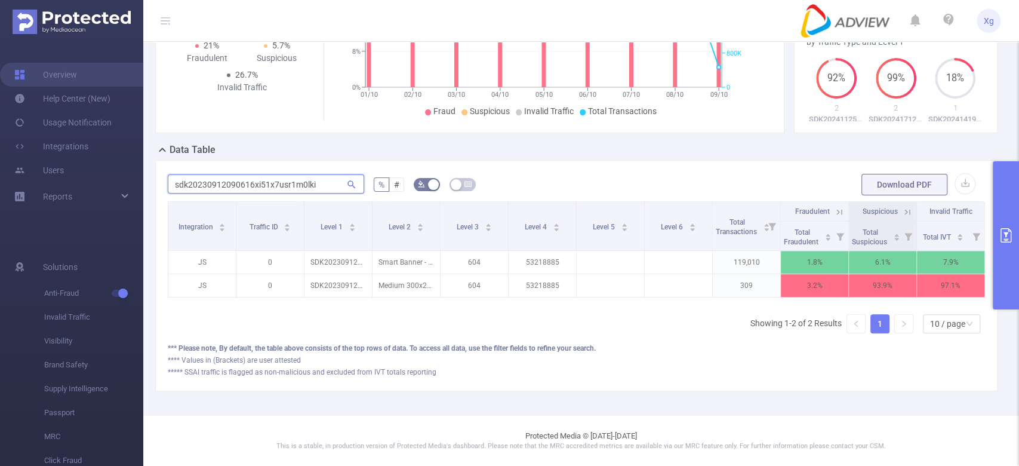
paste input "16050405189vv2stkh8u0npz0"
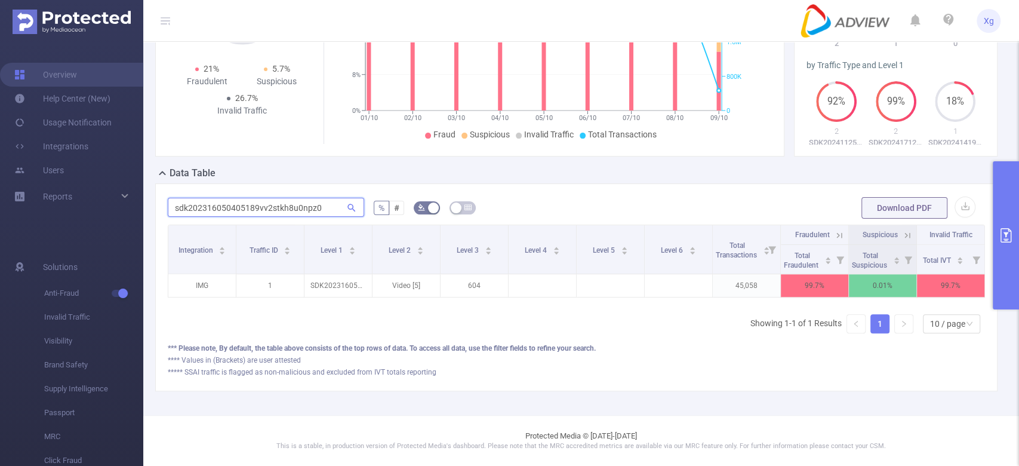
click at [267, 198] on input "sdk202316050405189vv2stkh8u0npz0" at bounding box center [266, 207] width 196 height 19
paste input "52105090933707fvhdffs7pcef"
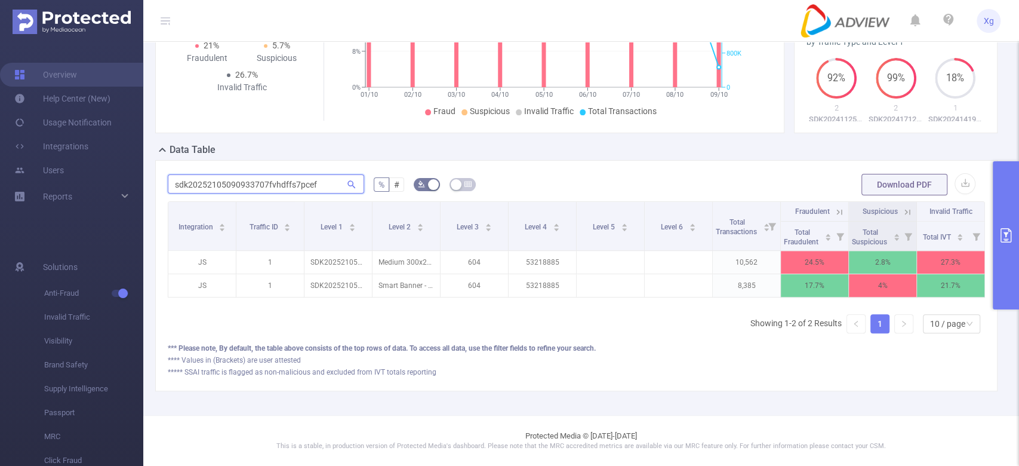
scroll to position [0, 2]
drag, startPoint x: 326, startPoint y: 176, endPoint x: 0, endPoint y: 162, distance: 326.3
click at [0, 162] on section "Overview Help Center (New) Usage Notification Integrations Users Reports Soluti…" at bounding box center [509, 233] width 1019 height 466
paste input "418050606173fvg6h99ye4kt0a"
click at [301, 174] on input "sdk202418050606173fvg6h99ye4kt0a" at bounding box center [266, 183] width 196 height 19
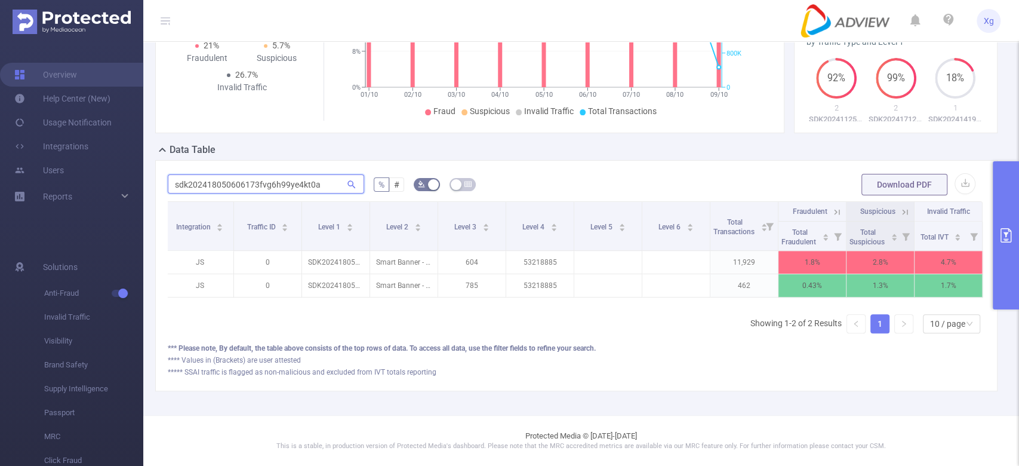
click at [301, 174] on input "sdk202418050606173fvg6h99ye4kt0a" at bounding box center [266, 183] width 196 height 19
paste input "316050405189vv2stkh8u0npz0"
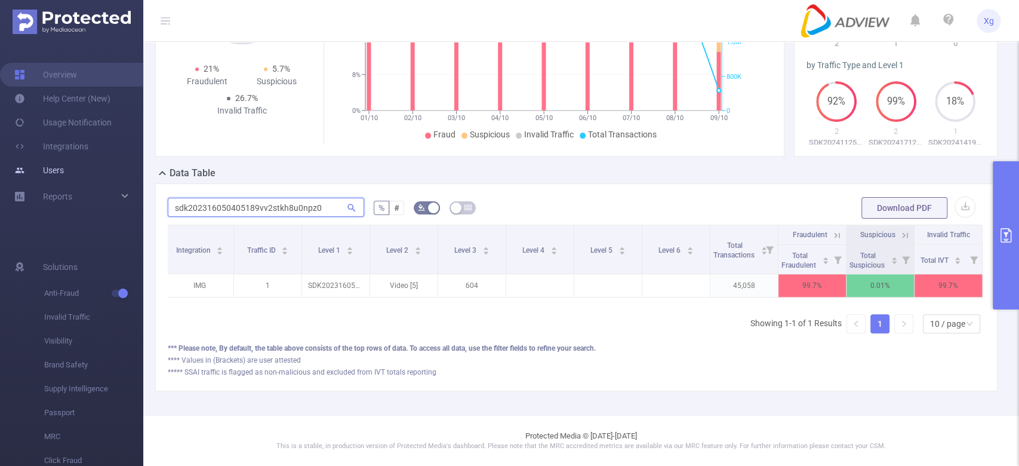
drag, startPoint x: 330, startPoint y: 197, endPoint x: 0, endPoint y: 163, distance: 331.9
click at [0, 163] on section "Overview Help Center (New) Usage Notification Integrations Users Reports Soluti…" at bounding box center [509, 233] width 1019 height 466
paste input "52105090933707fvhdffs7pcef"
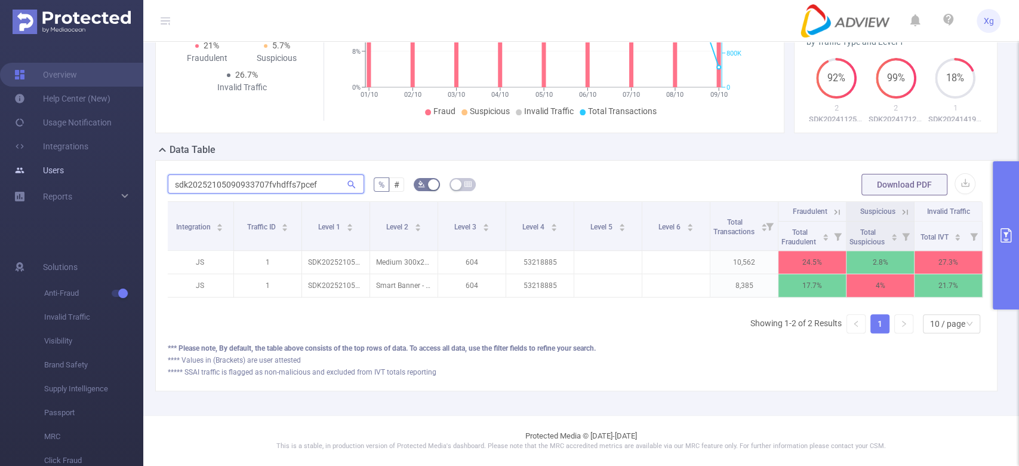
drag, startPoint x: 323, startPoint y: 180, endPoint x: 0, endPoint y: 177, distance: 323.0
click at [0, 177] on section "Overview Help Center (New) Usage Notification Integrations Users Reports Soluti…" at bounding box center [509, 233] width 1019 height 466
paste input "418050606173fvg6h99ye4kt0a"
drag, startPoint x: 324, startPoint y: 174, endPoint x: 0, endPoint y: 188, distance: 324.5
click at [0, 188] on section "Overview Help Center (New) Usage Notification Integrations Users Reports Soluti…" at bounding box center [509, 233] width 1019 height 466
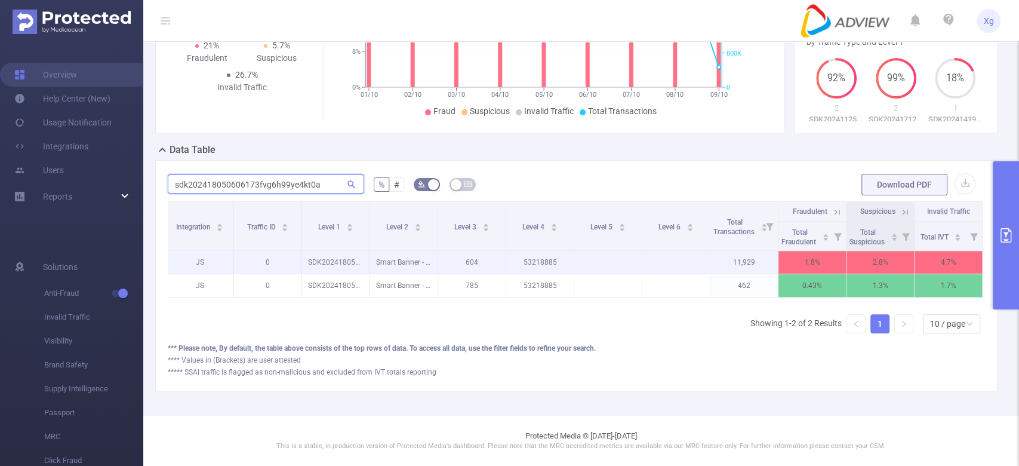
paste input "51915070527611ejgr9336umbx"
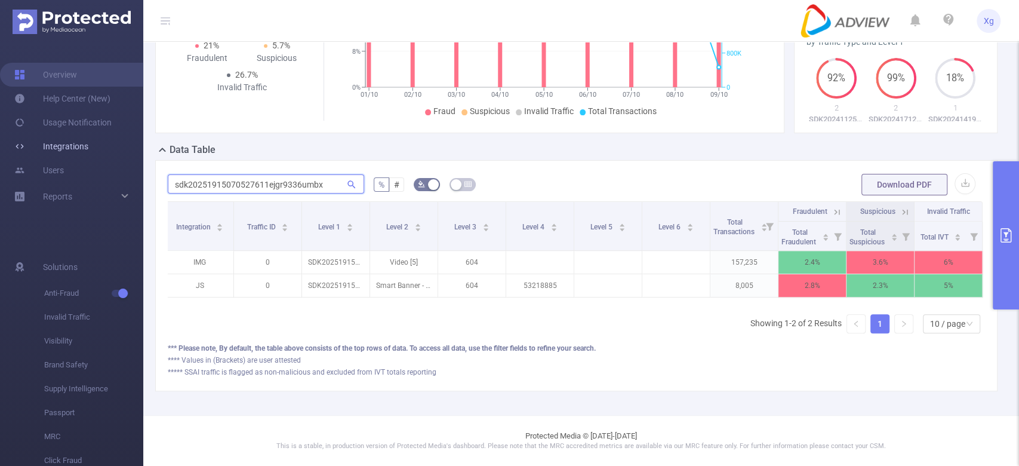
drag, startPoint x: 0, startPoint y: 164, endPoint x: 0, endPoint y: 152, distance: 12.5
click at [0, 153] on section "Overview Help Center (New) Usage Notification Integrations Users Reports Soluti…" at bounding box center [509, 233] width 1019 height 466
paste input "027100814vfwyhmfmsref0wc"
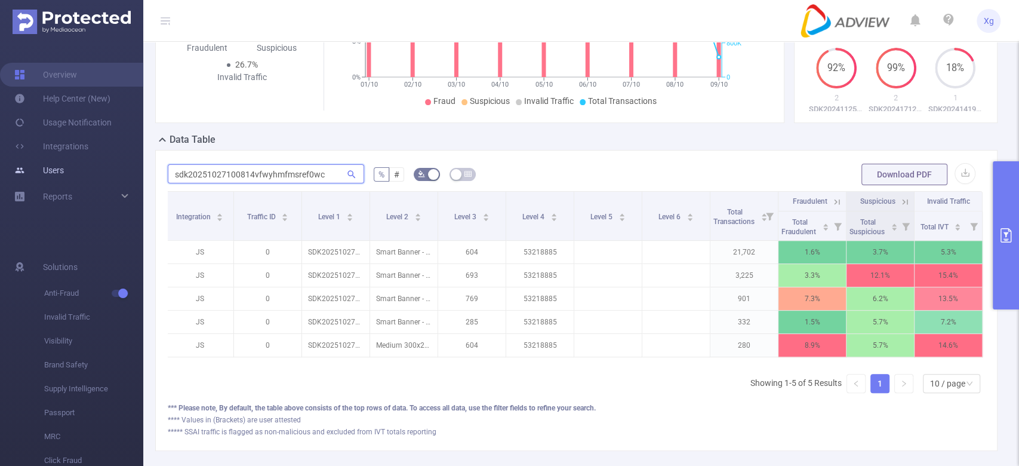
click at [0, 167] on section "Overview Help Center (New) Usage Notification Integrations Users Reports Soluti…" at bounding box center [509, 233] width 1019 height 466
paste input "0118010557bq3my264owubkjt"
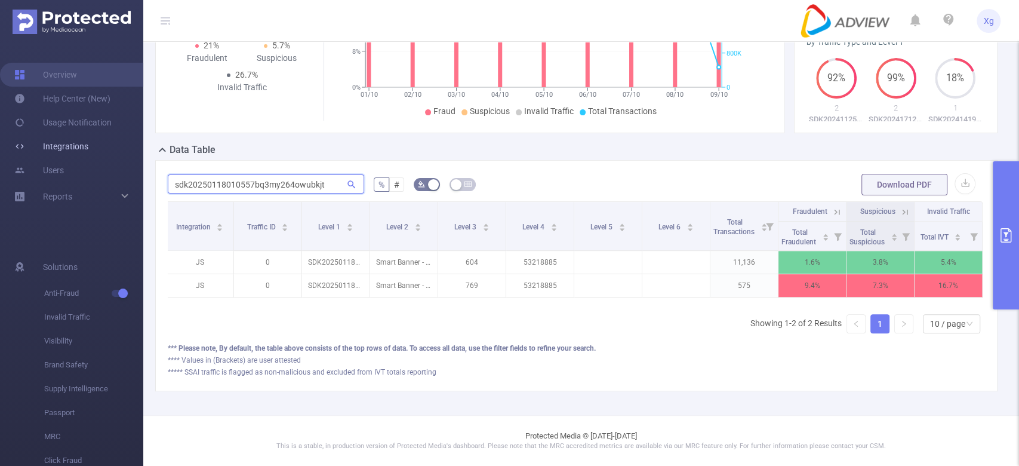
drag, startPoint x: 0, startPoint y: 170, endPoint x: 1, endPoint y: 152, distance: 17.3
click at [0, 156] on section "Overview Help Center (New) Usage Notification Integrations Users Reports Soluti…" at bounding box center [509, 233] width 1019 height 466
paste input "41425020452x7yjcc0uqusuo5f"
drag, startPoint x: 322, startPoint y: 165, endPoint x: 0, endPoint y: 164, distance: 321.8
click at [0, 164] on section "Overview Help Center (New) Usage Notification Integrations Users Reports Soluti…" at bounding box center [509, 233] width 1019 height 466
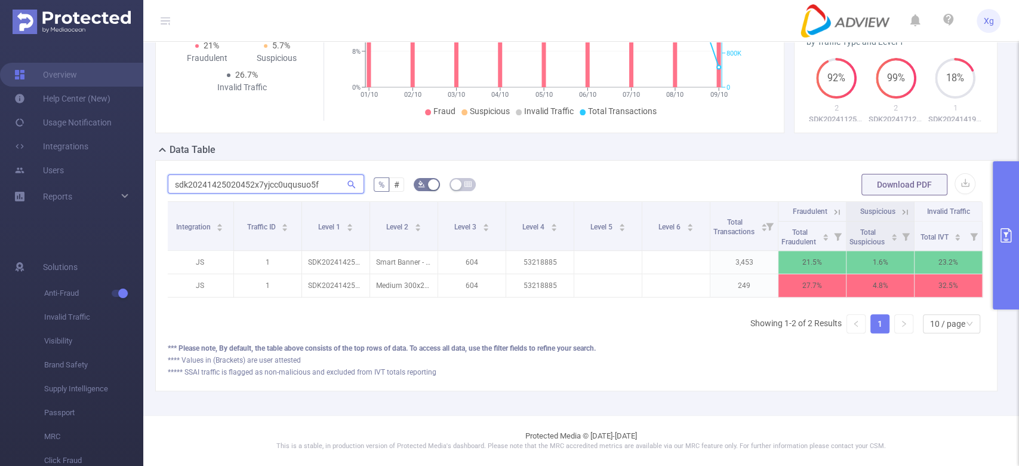
paste input "316050405189vv2stkh8u0npz0"
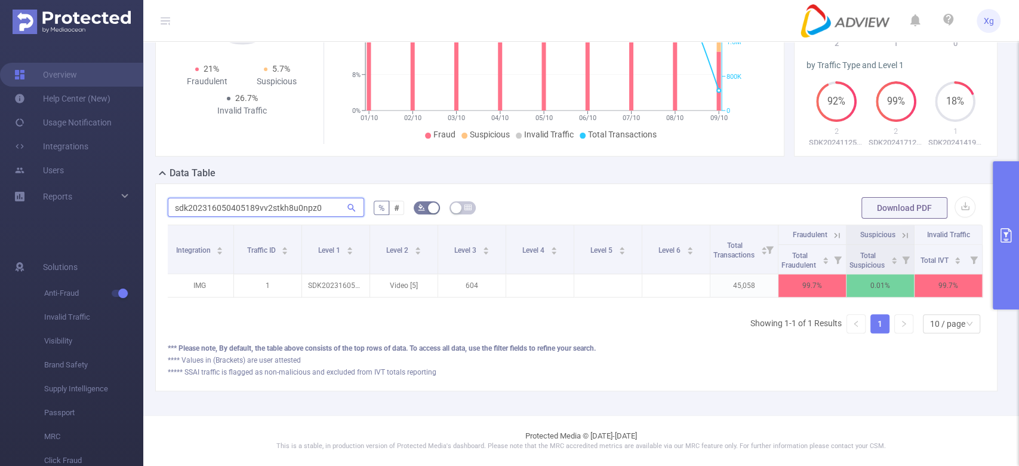
click at [303, 200] on input "sdk202316050405189vv2stkh8u0npz0" at bounding box center [266, 207] width 196 height 19
paste input "21725050551ybdn2i38ew7etve"
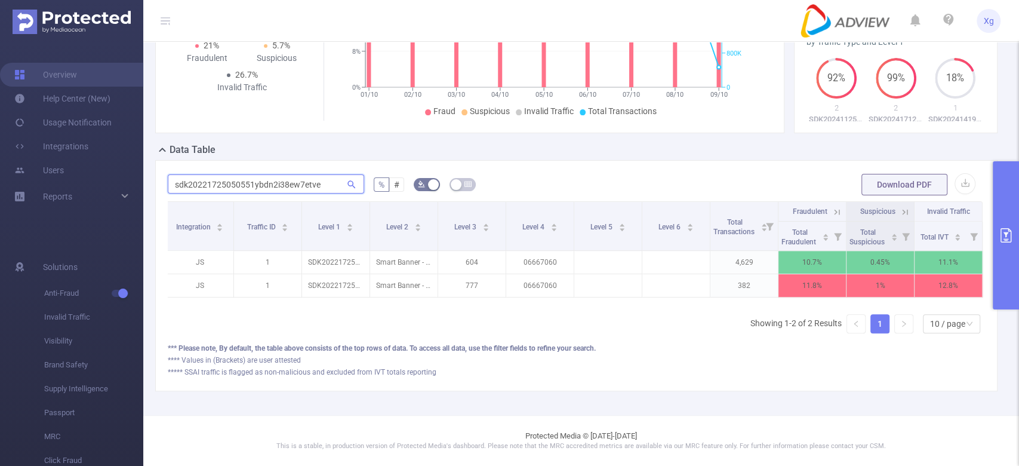
click at [284, 174] on input "sdk20221725050551ybdn2i38ew7etve" at bounding box center [266, 183] width 196 height 19
paste input "51010100620x0bga4yb91yv2x"
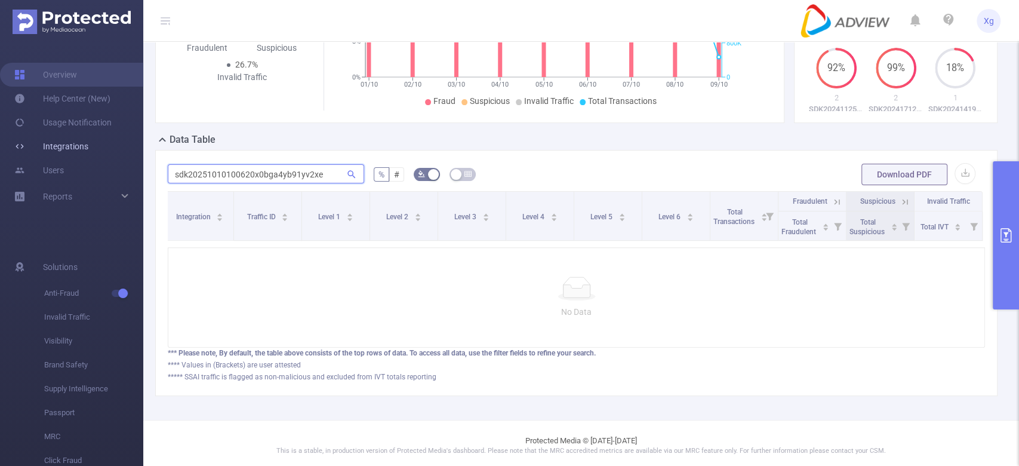
drag, startPoint x: 328, startPoint y: 171, endPoint x: 0, endPoint y: 156, distance: 328.7
click at [0, 156] on section "Overview Help Center (New) Usage Notification Integrations Users Reports Soluti…" at bounding box center [509, 233] width 1019 height 466
paste input "verv"
drag, startPoint x: 974, startPoint y: 141, endPoint x: 927, endPoint y: 151, distance: 48.2
click at [974, 141] on div "Data Table" at bounding box center [581, 141] width 852 height 17
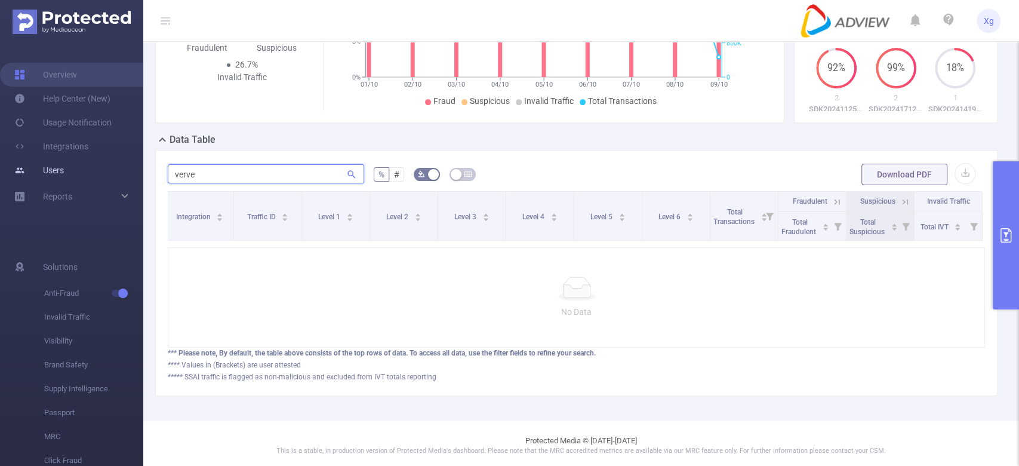
drag, startPoint x: 269, startPoint y: 176, endPoint x: 0, endPoint y: 174, distance: 268.7
click at [0, 174] on section "Overview Help Center (New) Usage Notification Integrations Users Reports Soluti…" at bounding box center [509, 233] width 1019 height 466
paste input "sdk202316050405189vv2stkh8u0npz0"
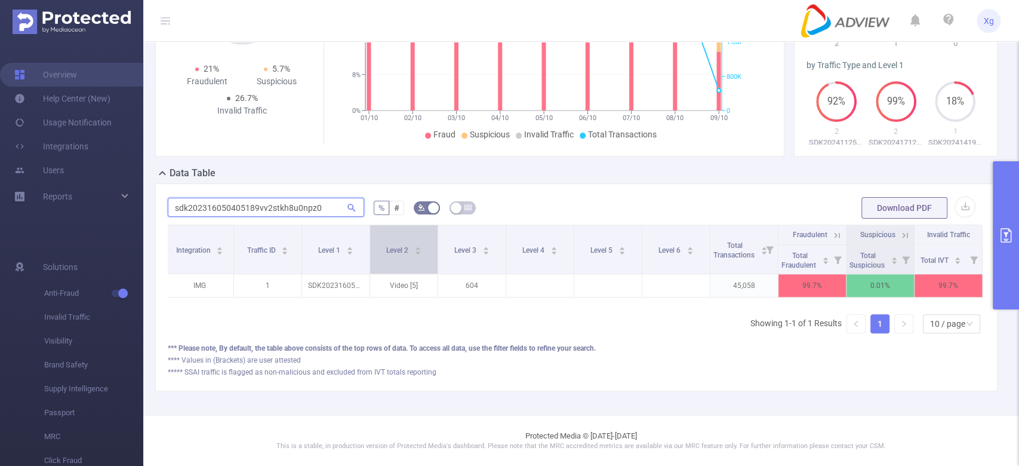
scroll to position [164, 0]
drag, startPoint x: 323, startPoint y: 198, endPoint x: 1, endPoint y: 198, distance: 321.8
click at [0, 198] on section "Overview Help Center (New) Usage Notification Integrations Users Reports Soluti…" at bounding box center [509, 233] width 1019 height 466
type input "sdk202316050405189vv2stkh8u0npz0"
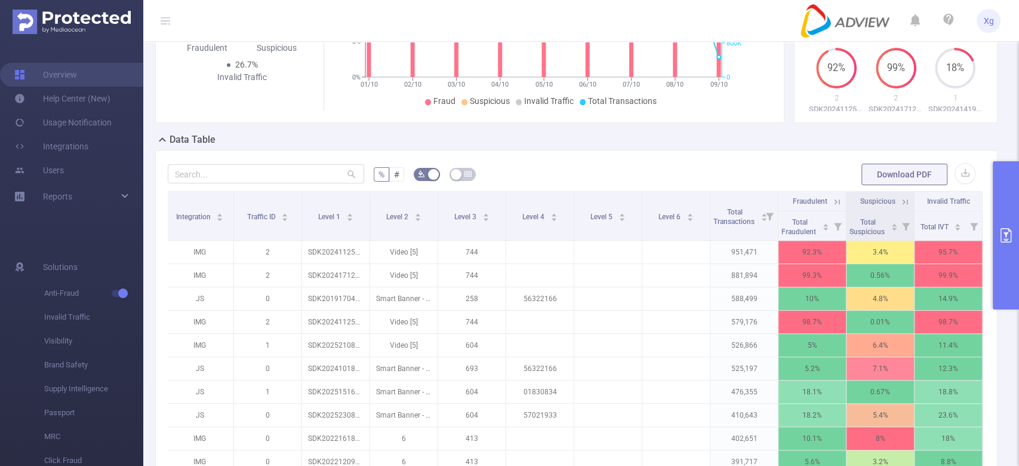
click at [689, 172] on form "% # Download PDF" at bounding box center [576, 174] width 817 height 24
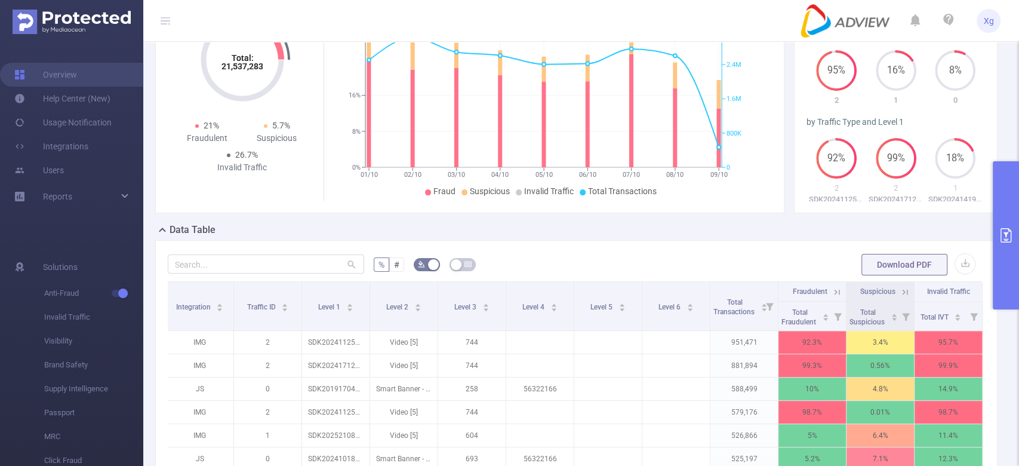
scroll to position [0, 0]
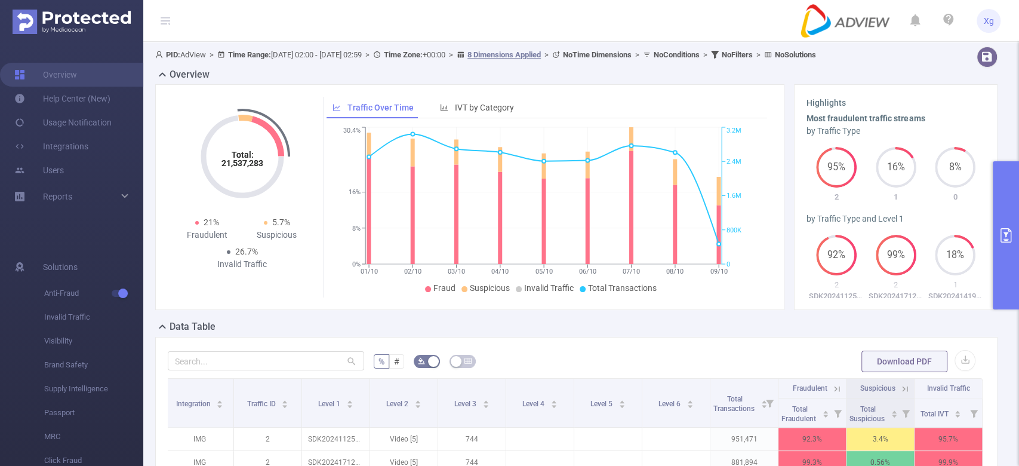
click at [1003, 193] on button "primary" at bounding box center [1006, 235] width 26 height 148
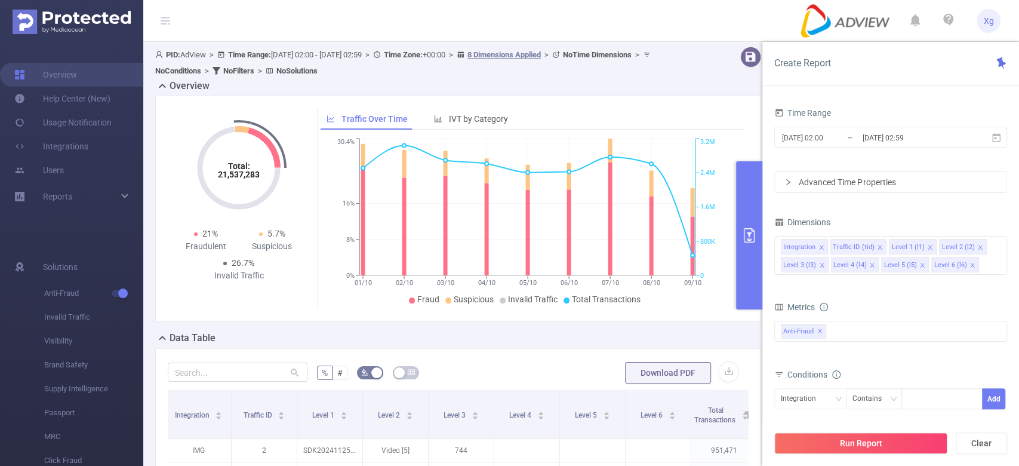
click at [622, 73] on div "PID: AdView > Time Range: [DATE] 02:00 - [DATE] 02:59 > Time Zone: +00:00 > 8 D…" at bounding box center [432, 63] width 555 height 32
click at [747, 218] on button "primary" at bounding box center [749, 235] width 26 height 148
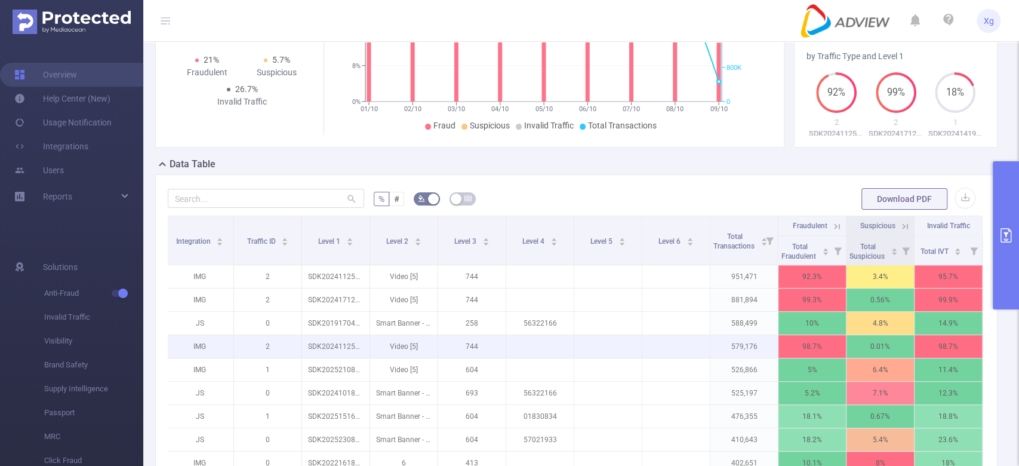
scroll to position [159, 0]
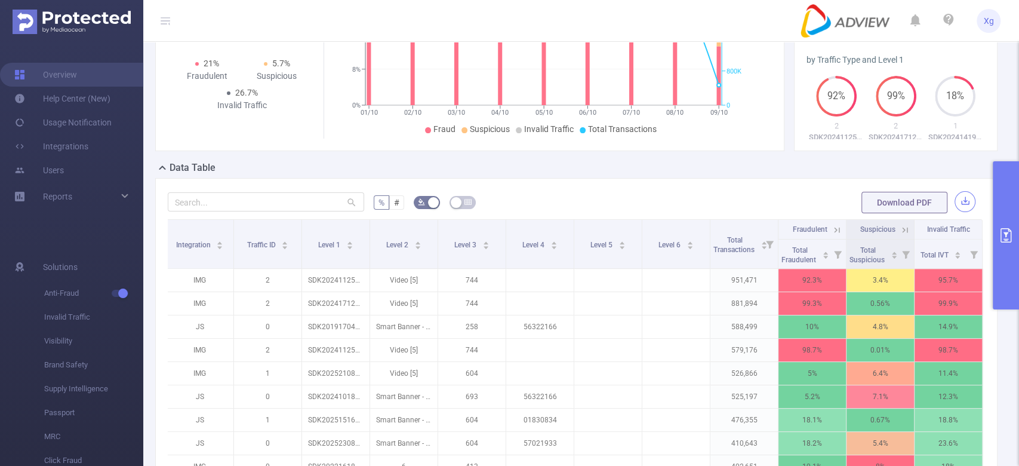
click at [955, 195] on button "button" at bounding box center [965, 201] width 21 height 21
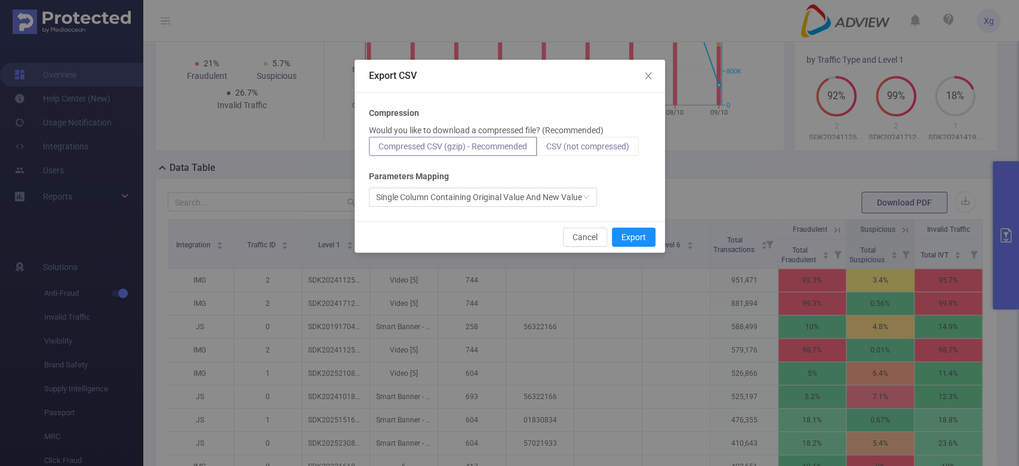
click at [583, 152] on label "CSV (not compressed)" at bounding box center [588, 146] width 102 height 19
click at [546, 149] on input "CSV (not compressed)" at bounding box center [546, 149] width 0 height 0
click at [640, 235] on button "Export" at bounding box center [634, 236] width 44 height 19
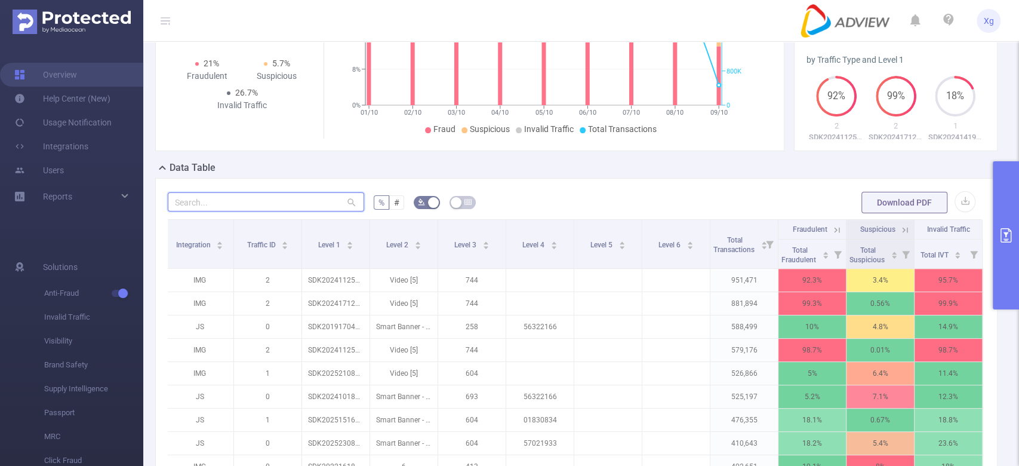
click at [229, 199] on input "text" at bounding box center [266, 201] width 196 height 19
paste input "sdk20252208100525gnisqgxlyg6z753"
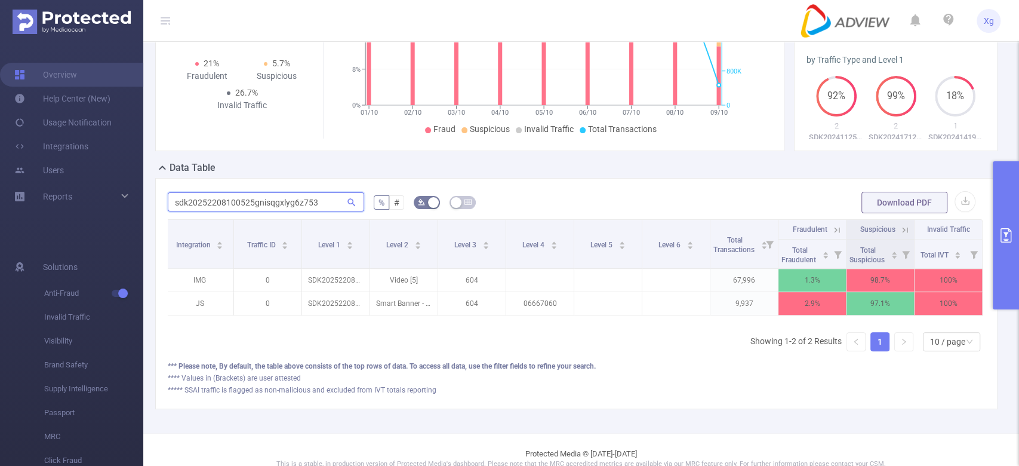
scroll to position [0, 0]
drag, startPoint x: 321, startPoint y: 203, endPoint x: 0, endPoint y: 144, distance: 326.5
click at [0, 144] on section "Overview Help Center (New) Usage Notification Integrations Users Reports Soluti…" at bounding box center [509, 233] width 1019 height 466
type input "sdk20252208100525gnisqgxlyg6z753"
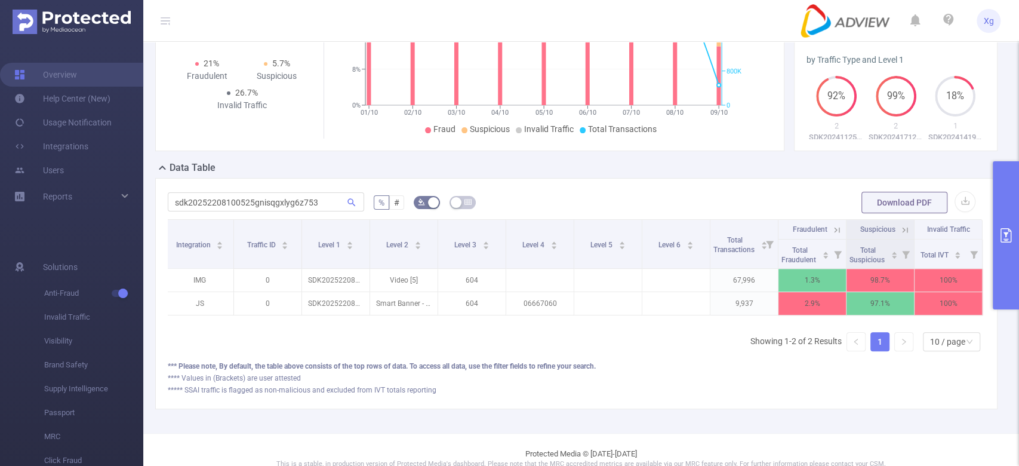
click at [1001, 69] on div "PID: AdView > Time Range: [DATE] 02:00 - [DATE] 02:59 > Time Zone: +00:00 > 8 D…" at bounding box center [581, 158] width 876 height 550
click at [1013, 206] on button "primary" at bounding box center [1006, 235] width 26 height 148
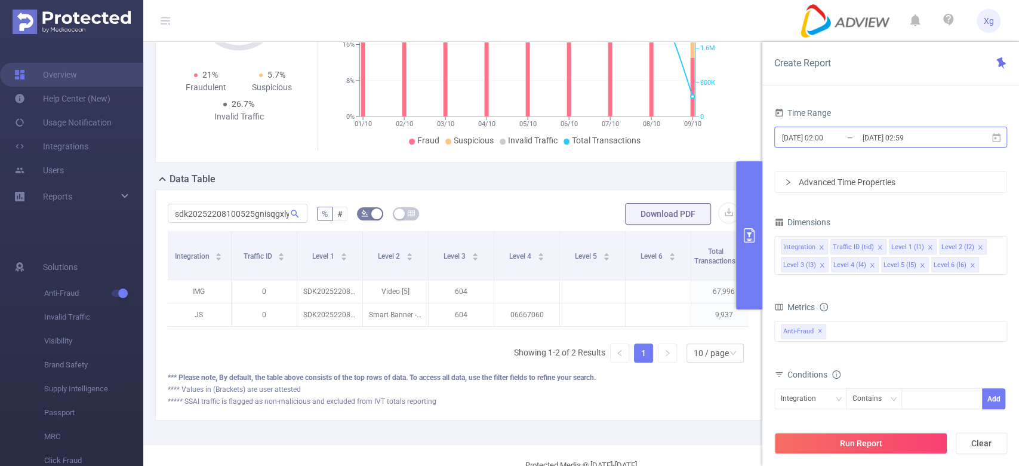
click at [807, 139] on input "[DATE] 02:00" at bounding box center [829, 138] width 97 height 16
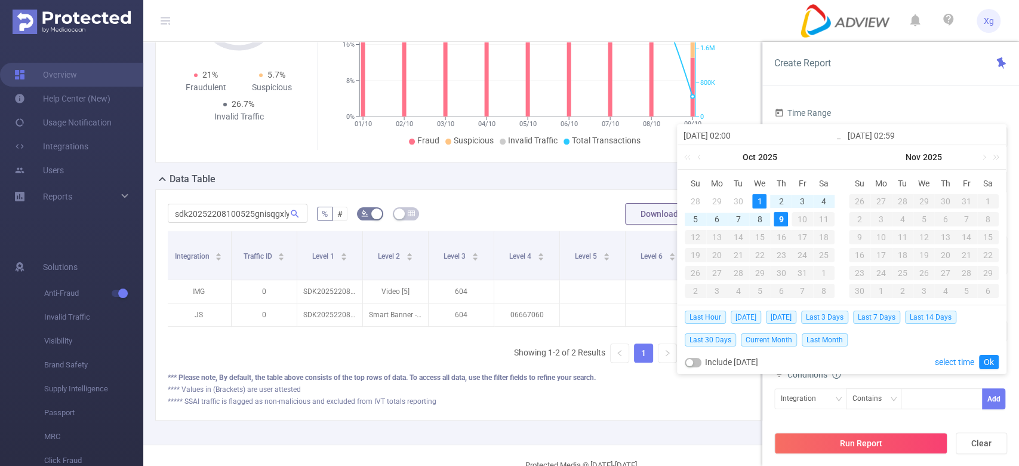
click at [782, 222] on div "9" at bounding box center [781, 219] width 14 height 14
type input "[DATE] 02:00"
click at [989, 357] on link "Ok" at bounding box center [989, 362] width 20 height 14
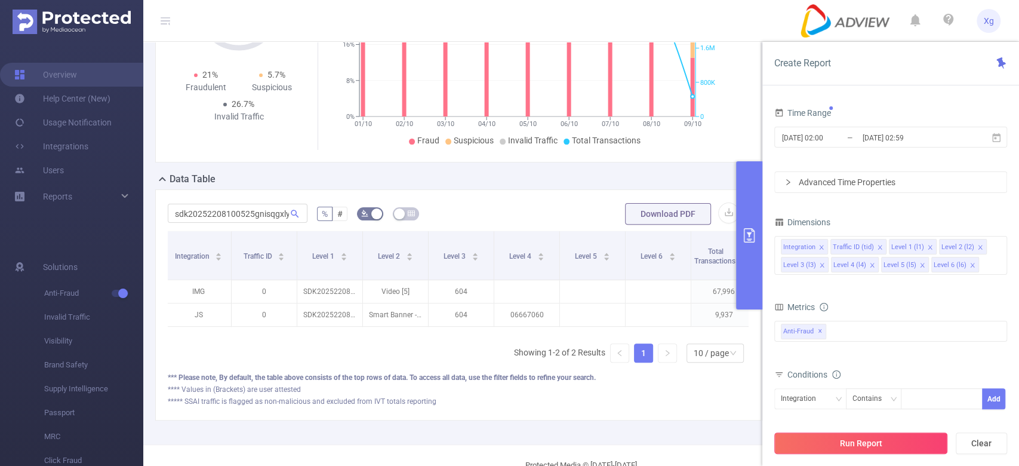
click at [888, 445] on button "Run Report" at bounding box center [860, 442] width 173 height 21
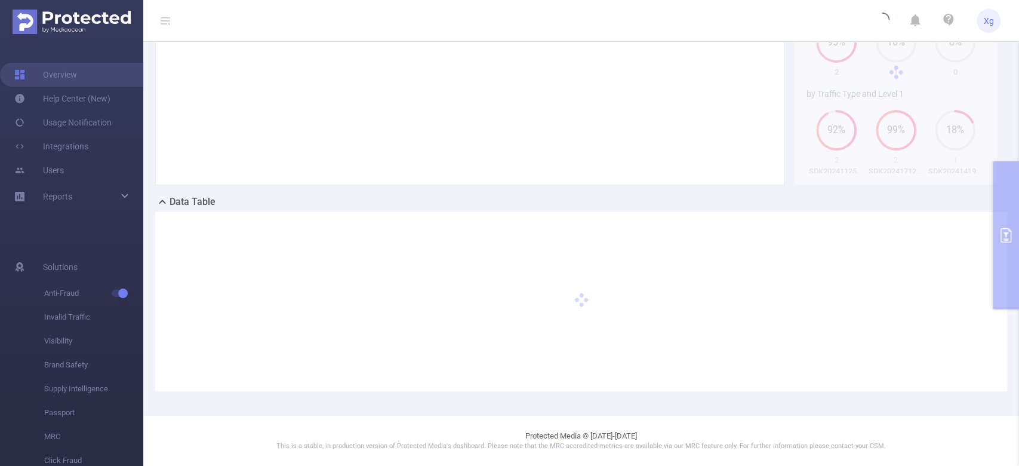
scroll to position [124, 0]
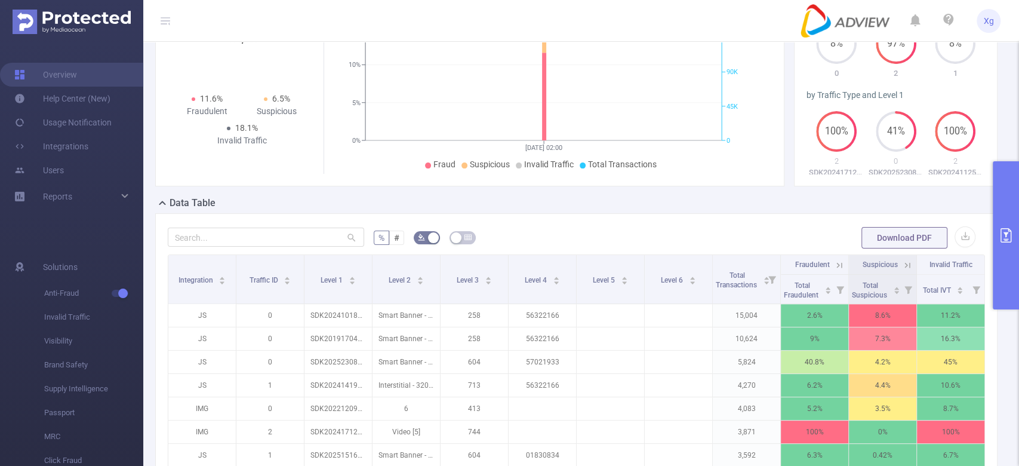
click at [225, 226] on div at bounding box center [266, 238] width 196 height 24
click at [225, 237] on input "text" at bounding box center [266, 236] width 196 height 19
paste input "sdk20252208100525gnisqgxlyg6z753"
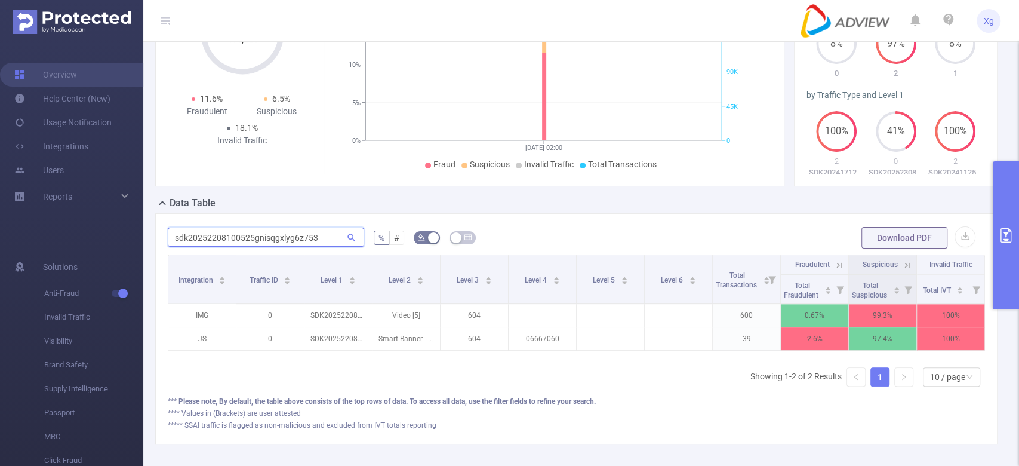
scroll to position [0, 2]
drag, startPoint x: 331, startPoint y: 236, endPoint x: 0, endPoint y: 232, distance: 331.4
click at [0, 232] on section "Overview Help Center (New) Usage Notification Integrations Users Reports Soluti…" at bounding box center [509, 233] width 1019 height 466
type input "sdk20252208100525gnisqgxlyg6z753"
click at [1012, 235] on icon "primary" at bounding box center [1006, 235] width 14 height 14
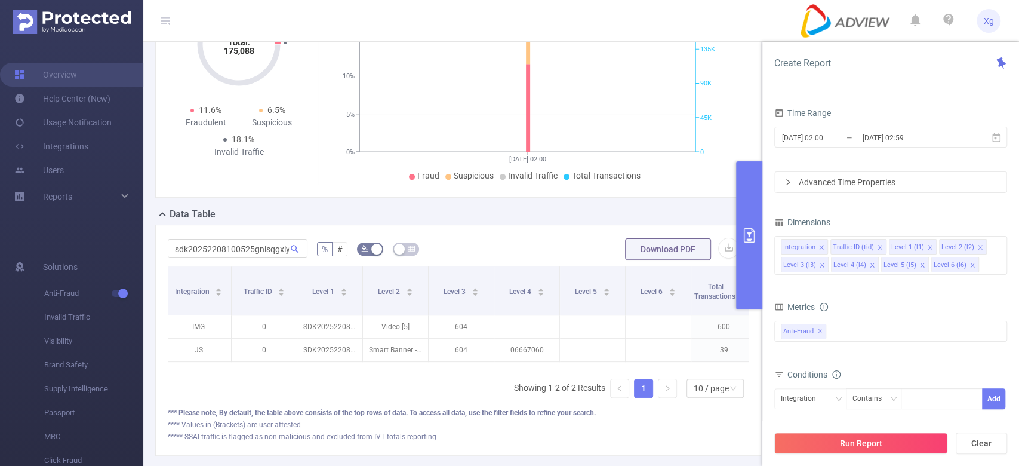
click at [681, 189] on div "Total: 175,088 Total: 175,088 11.6% Fraudulent 6.5% Suspicious 18.1% Invalid Tr…" at bounding box center [458, 85] width 606 height 226
